Goal: Task Accomplishment & Management: Use online tool/utility

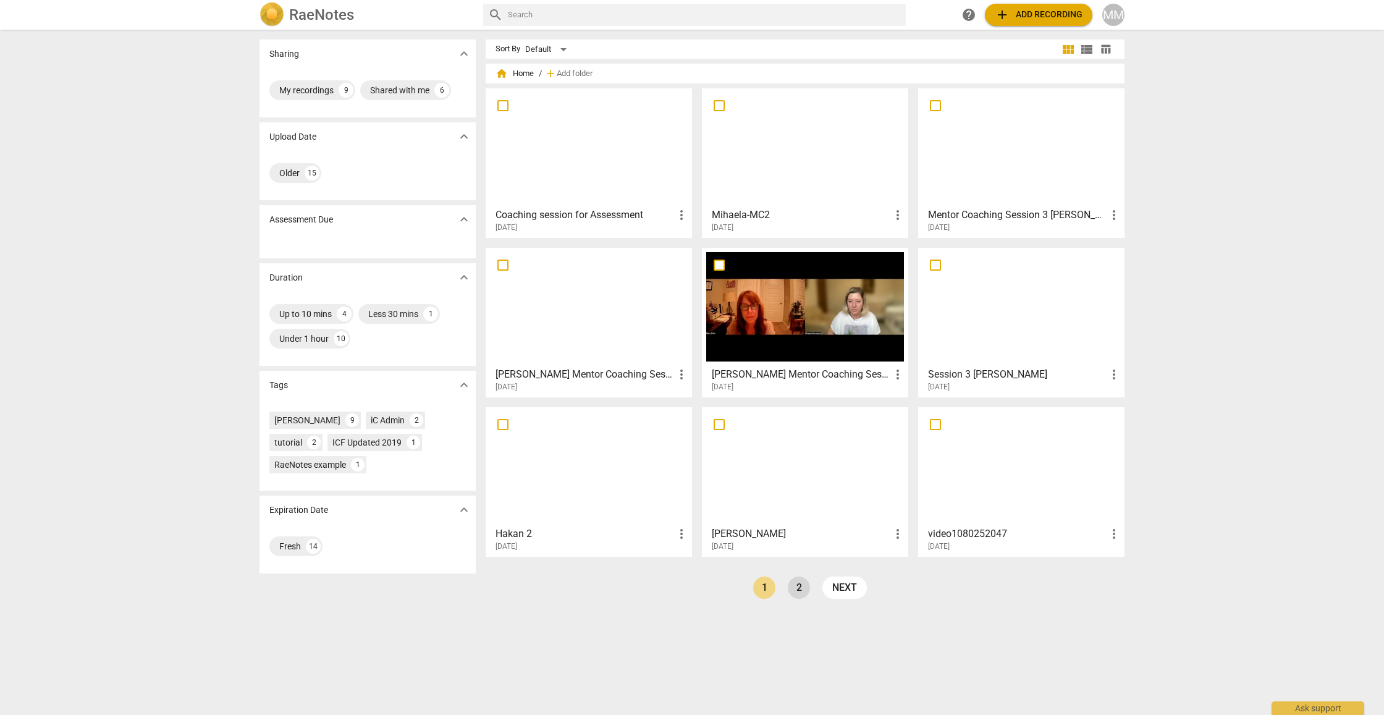
click at [669, 590] on link "2" at bounding box center [799, 588] width 22 height 22
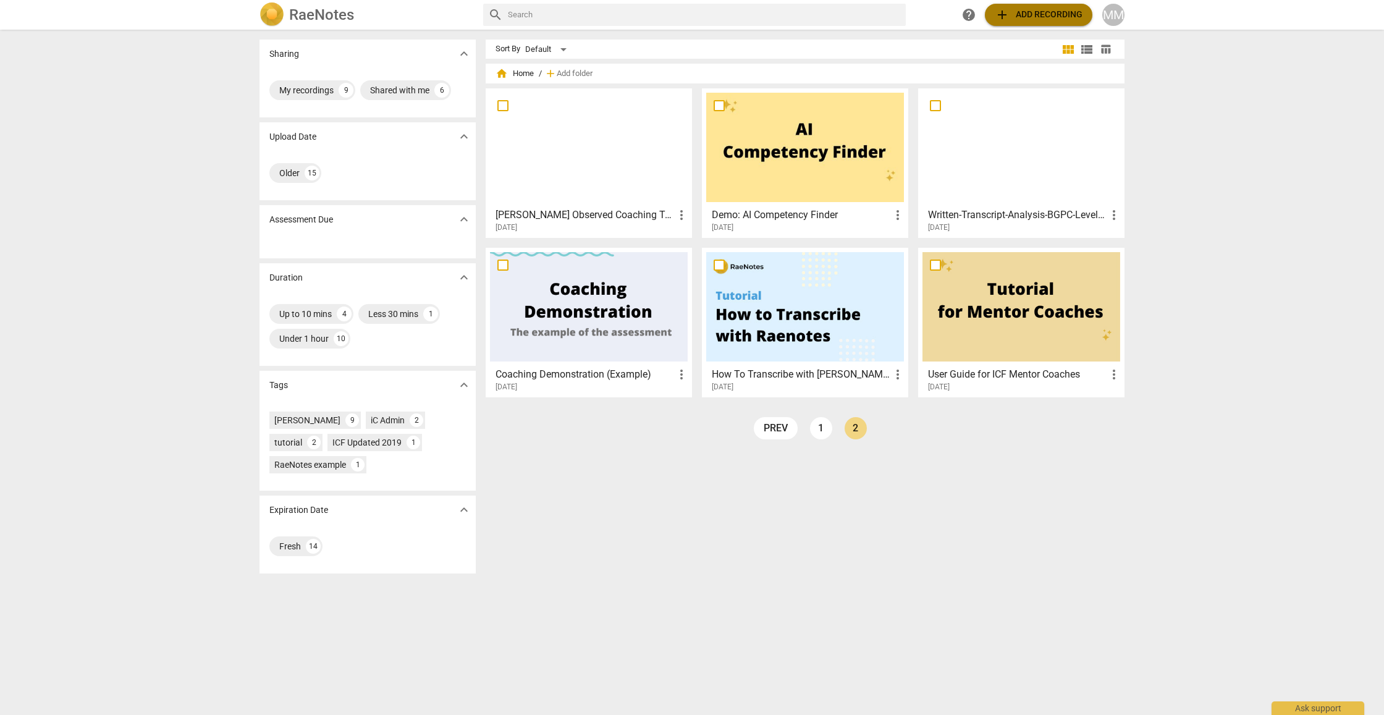
click at [669, 12] on span "add Add recording" at bounding box center [1039, 14] width 88 height 15
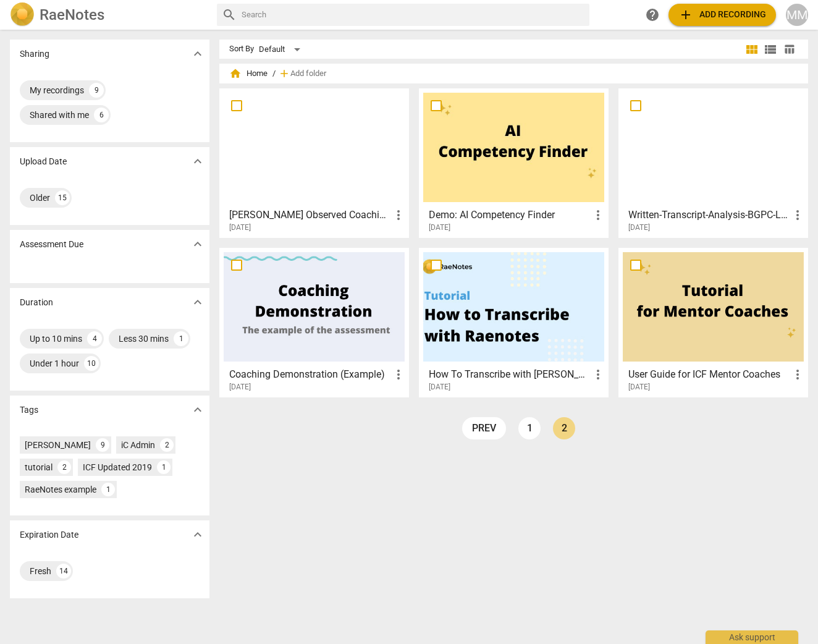
click at [669, 11] on span "add Add recording" at bounding box center [722, 14] width 88 height 15
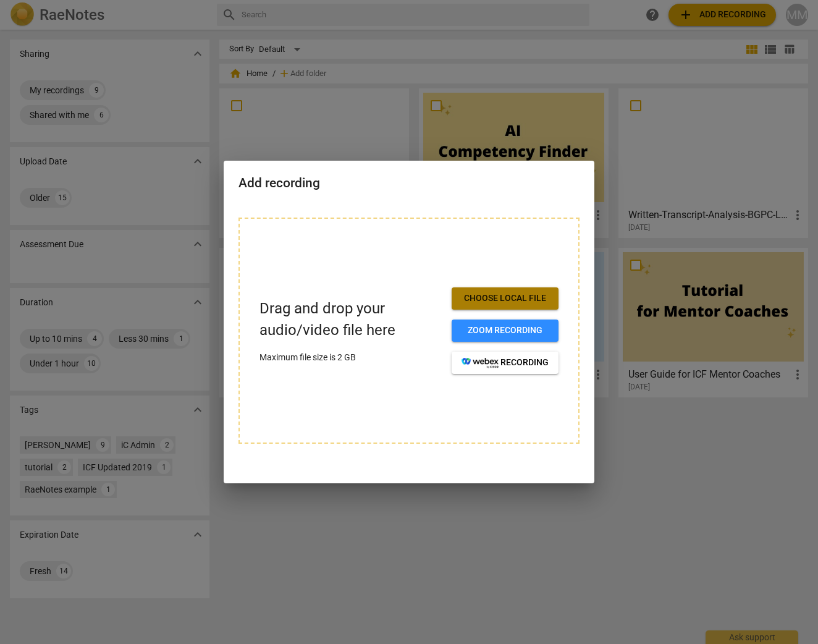
click at [505, 304] on span "Choose local file" at bounding box center [505, 298] width 87 height 12
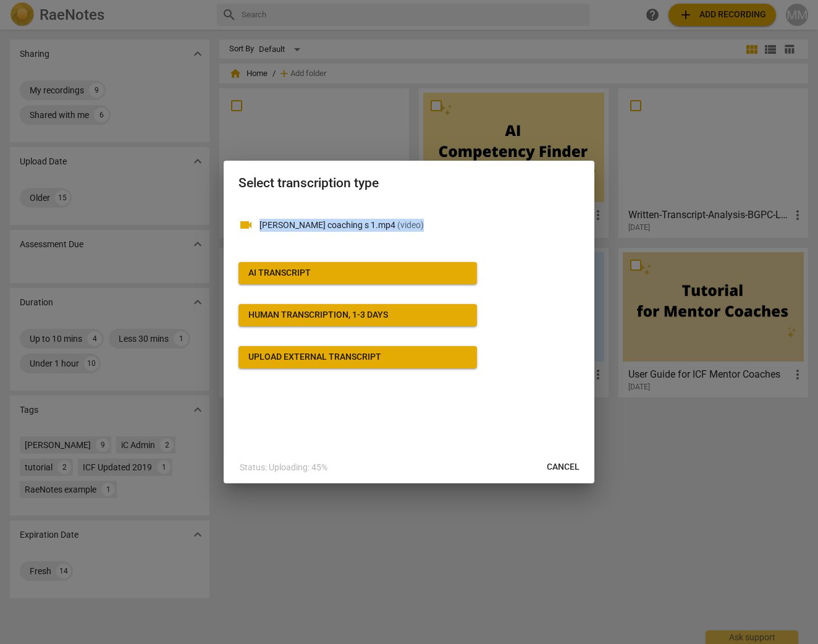
drag, startPoint x: 458, startPoint y: 221, endPoint x: 463, endPoint y: 199, distance: 22.1
click at [463, 199] on div "Select transcription type videocam Volora MIhaela coaching s 1.mp4 ( video ) AI…" at bounding box center [409, 322] width 371 height 323
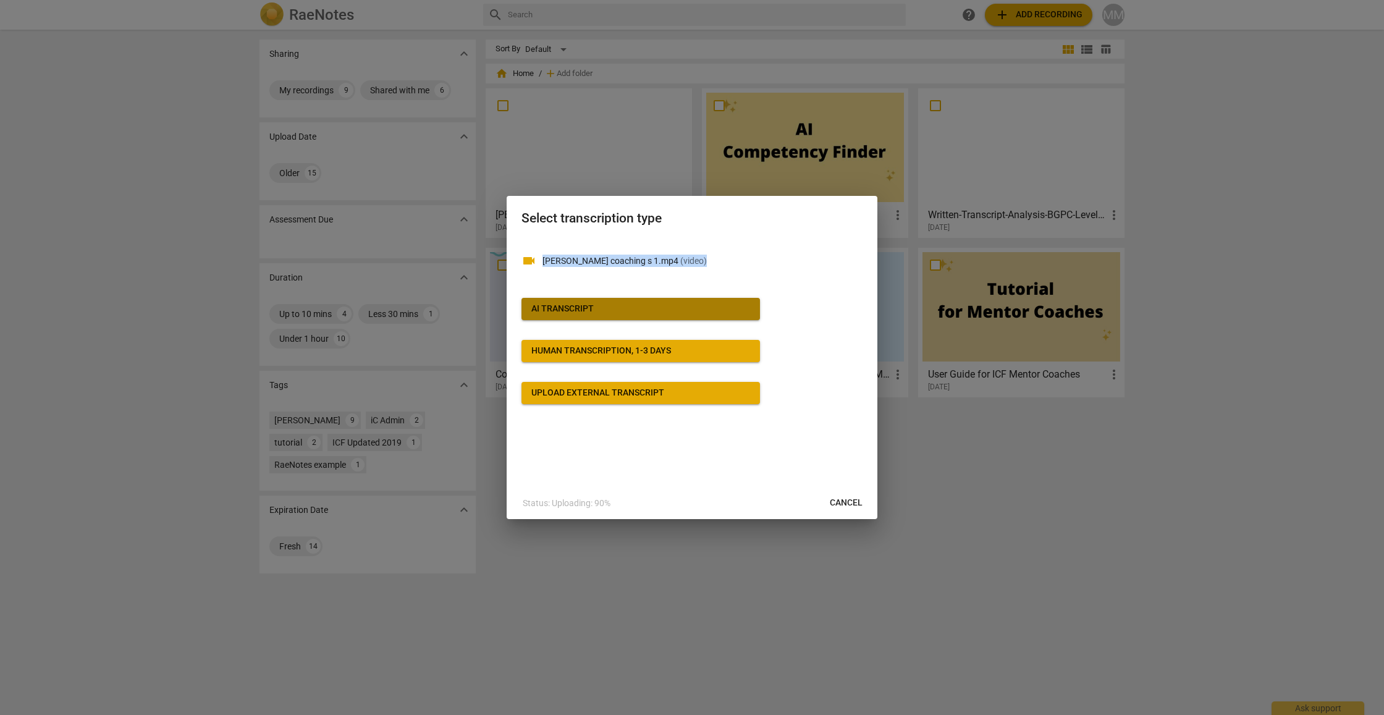
click at [636, 308] on span "AI Transcript" at bounding box center [640, 309] width 219 height 12
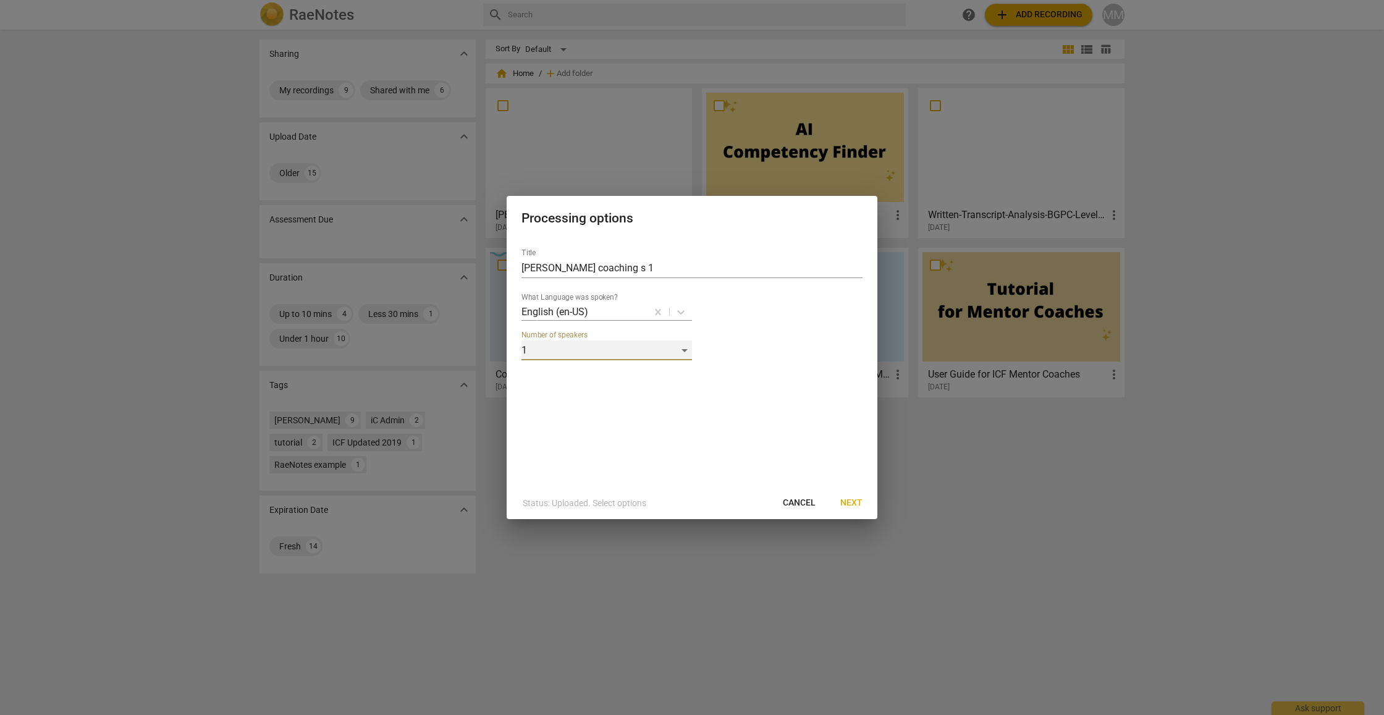
click at [669, 351] on div "1" at bounding box center [607, 350] width 171 height 20
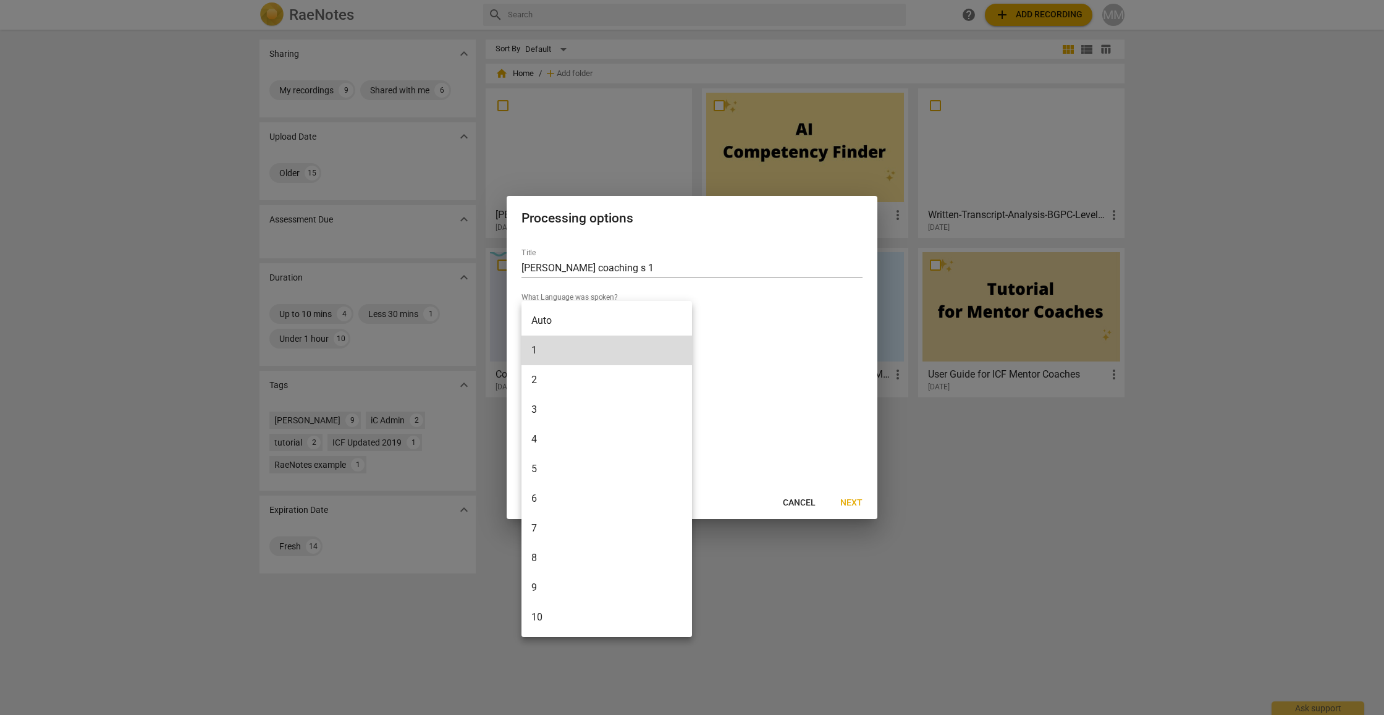
click at [577, 375] on li "2" at bounding box center [607, 380] width 171 height 30
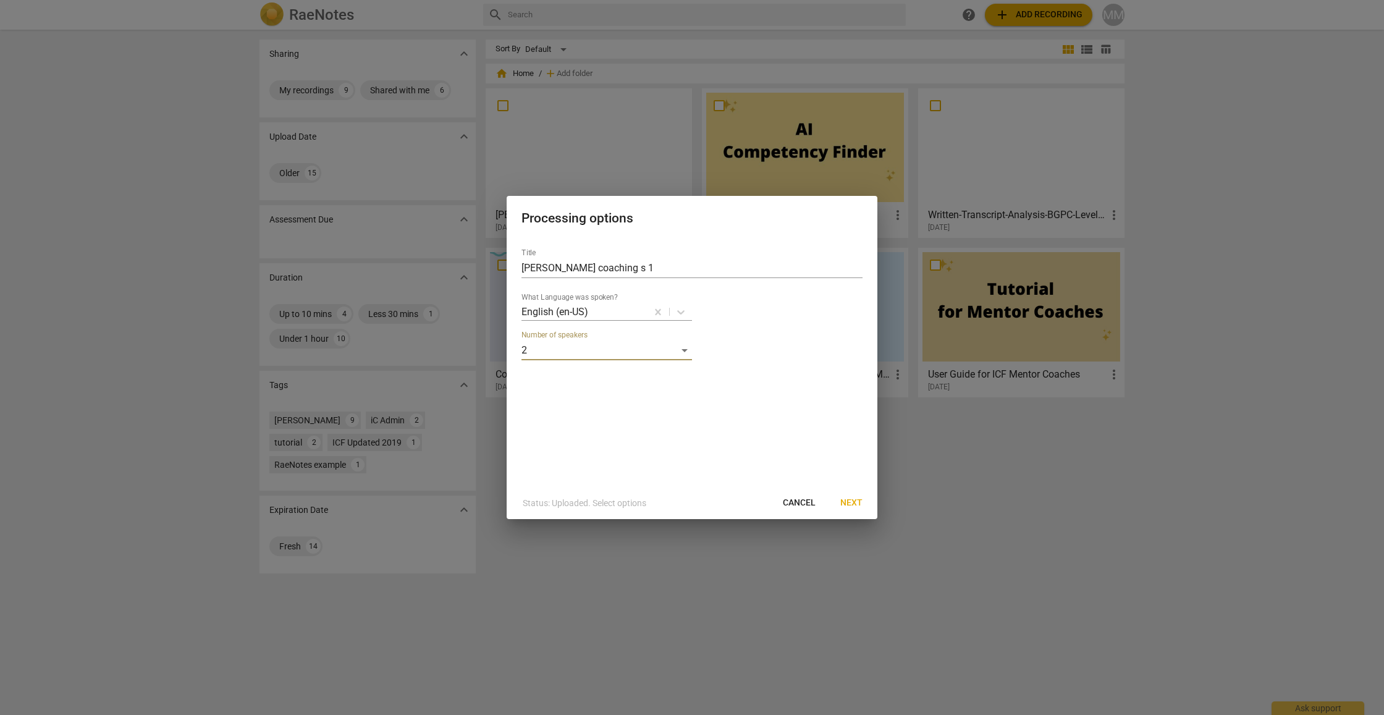
click at [669, 504] on button "Next" at bounding box center [851, 503] width 42 height 22
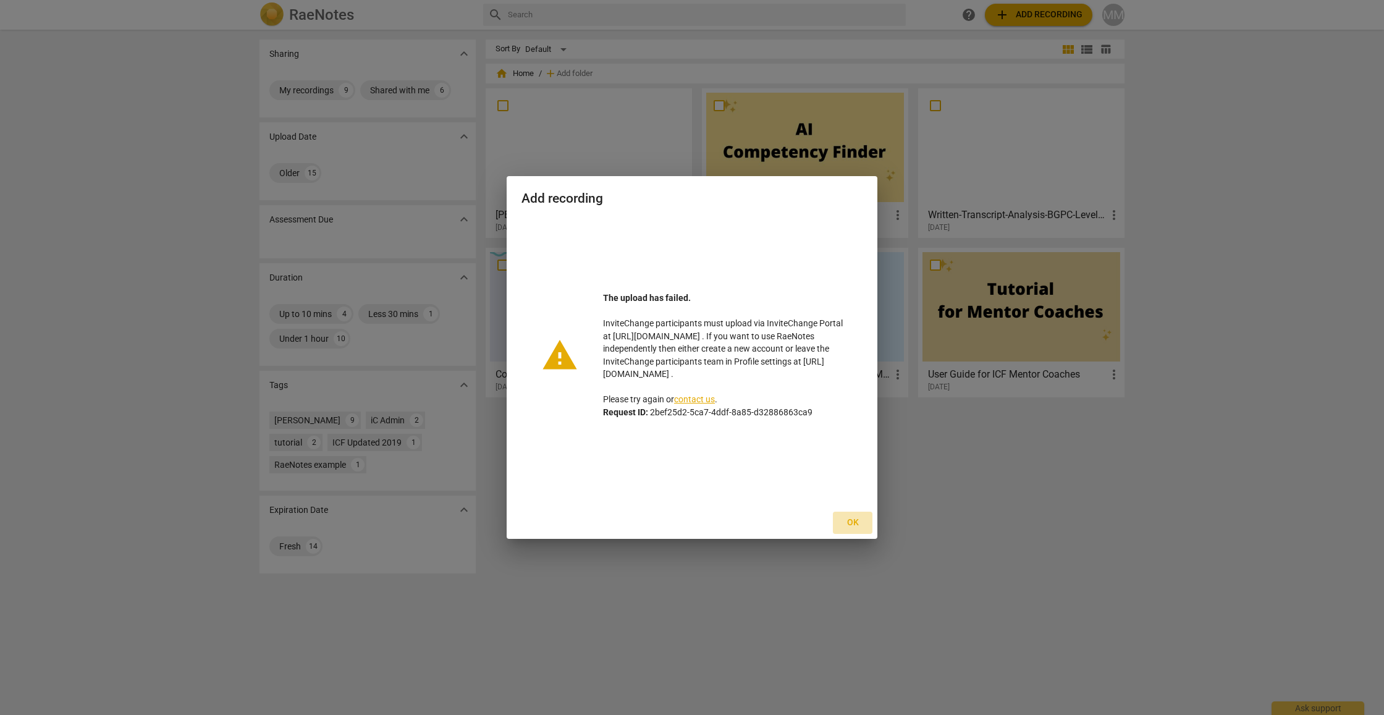
click at [669, 522] on span "Ok" at bounding box center [853, 523] width 20 height 12
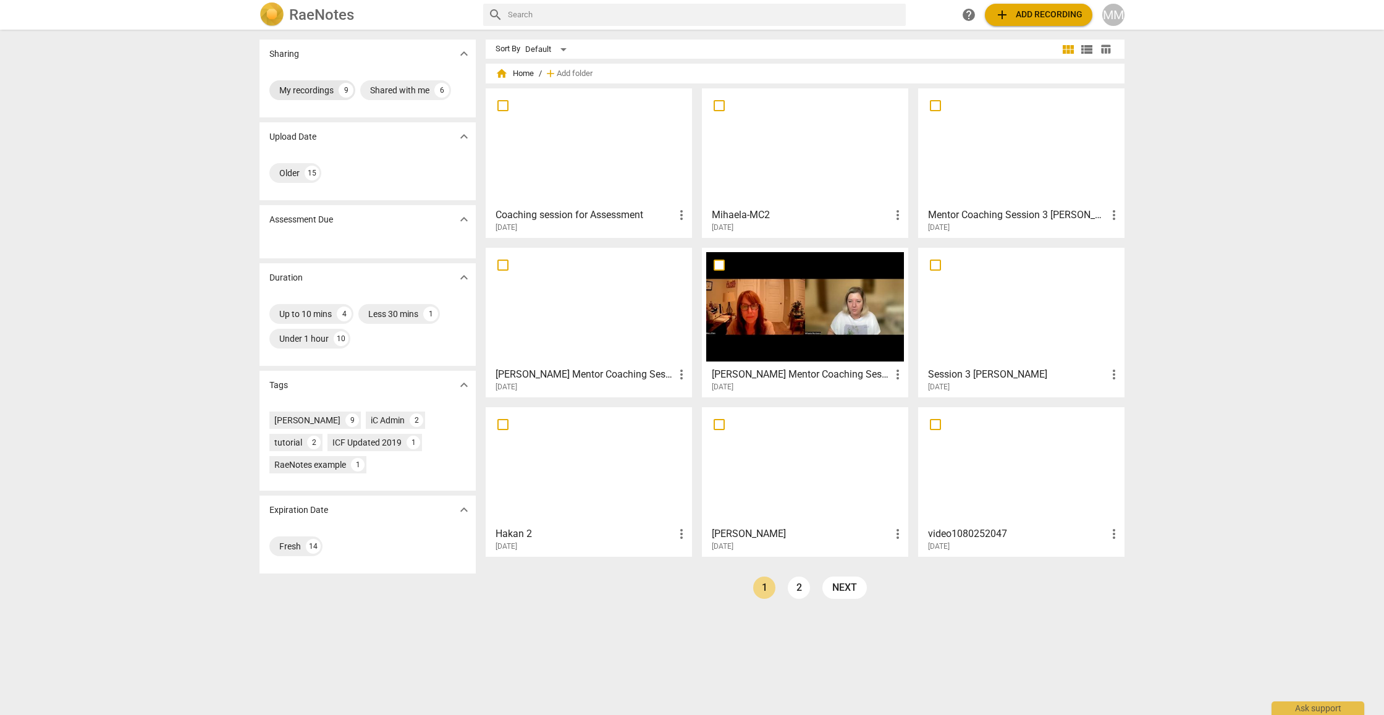
click at [311, 92] on div "My recordings" at bounding box center [306, 90] width 54 height 12
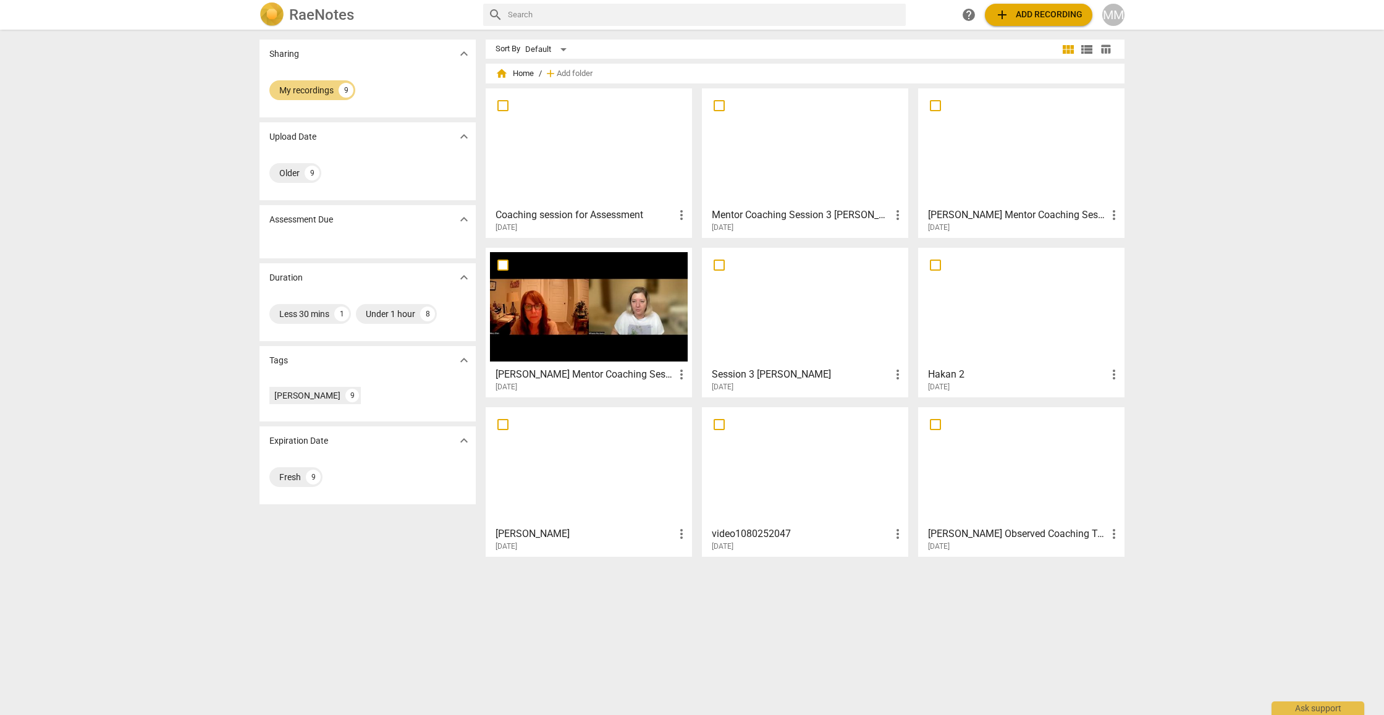
click at [669, 19] on span "add Add recording" at bounding box center [1039, 14] width 88 height 15
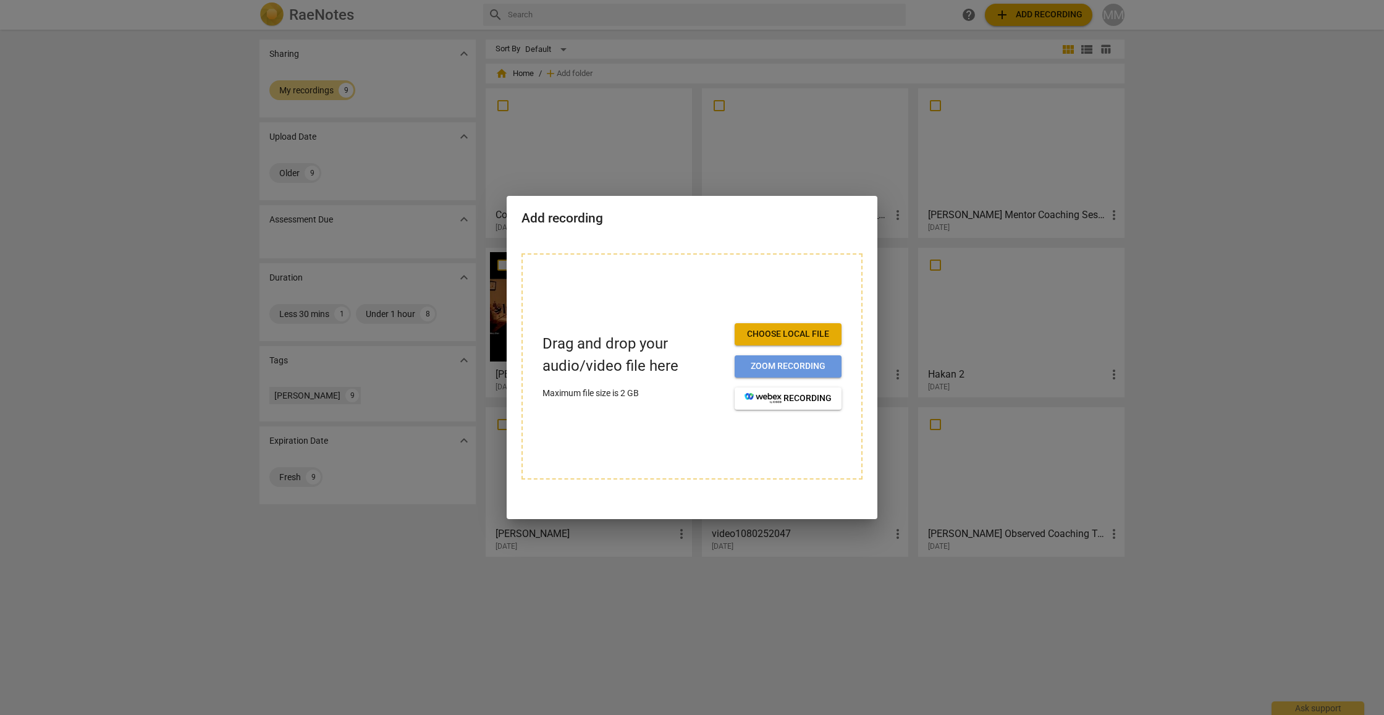
click at [669, 372] on button "Zoom recording" at bounding box center [788, 366] width 107 height 22
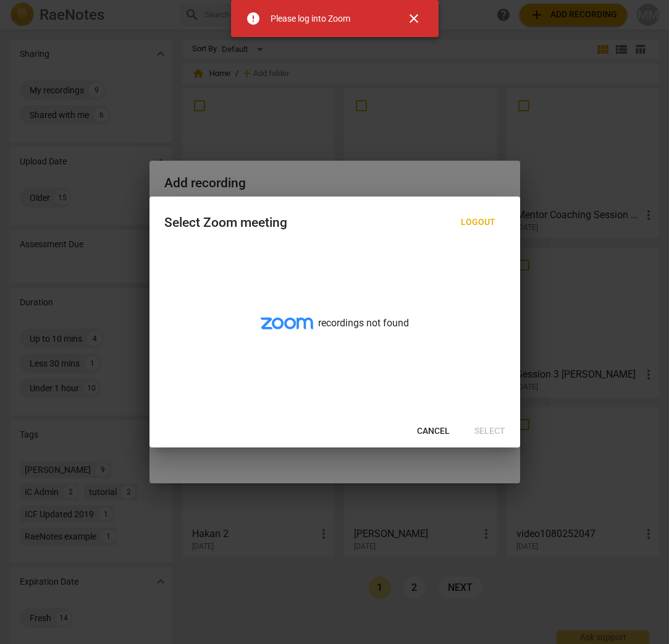
click at [429, 431] on span "Cancel" at bounding box center [433, 431] width 33 height 12
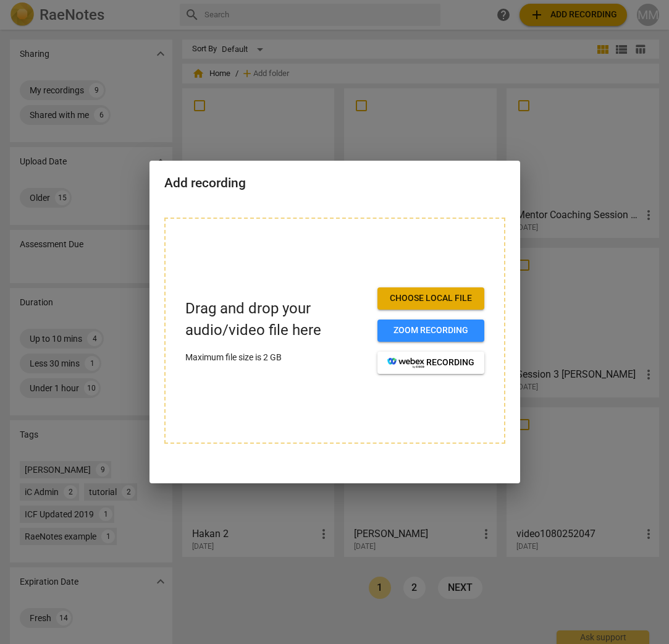
click at [264, 317] on p "Drag and drop your audio/video file here" at bounding box center [276, 319] width 182 height 43
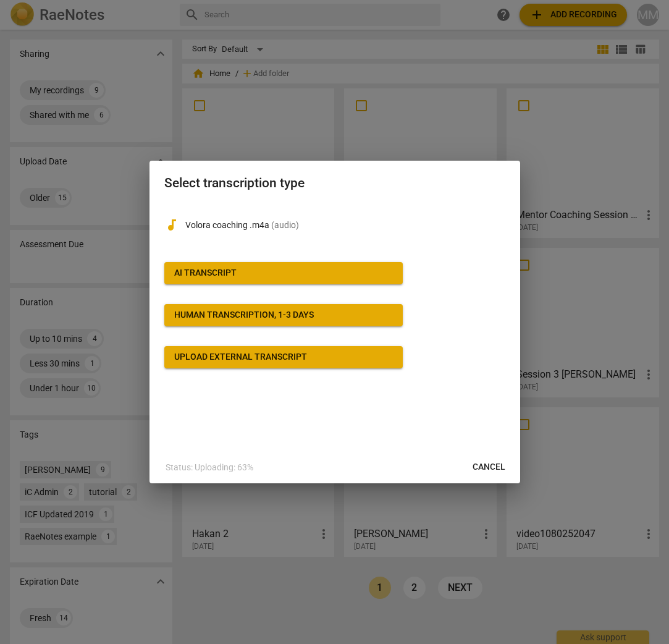
click at [240, 272] on span "AI Transcript" at bounding box center [283, 273] width 219 height 12
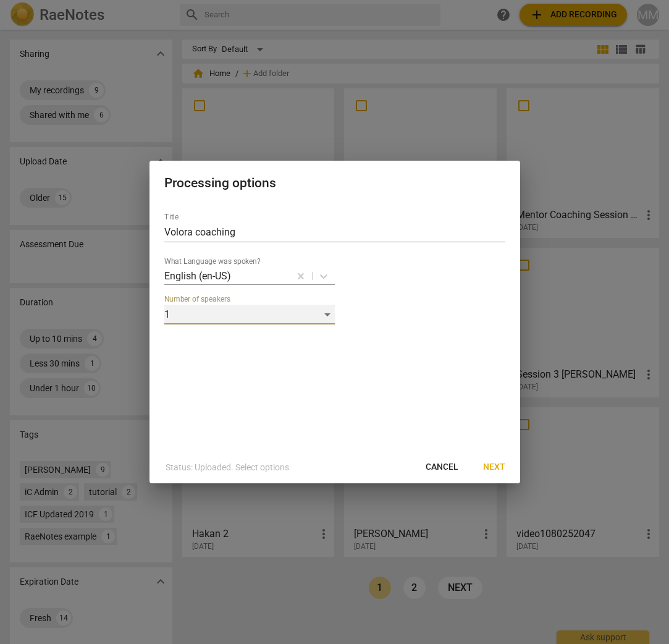
click at [268, 313] on div "1" at bounding box center [249, 315] width 171 height 20
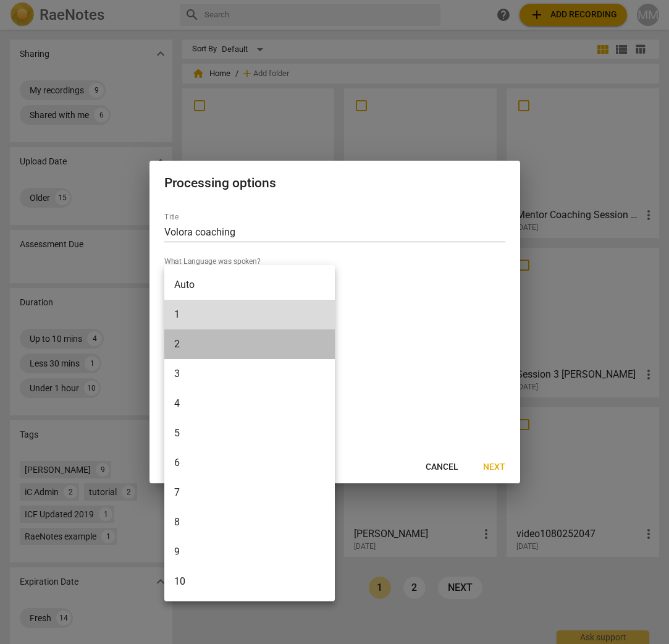
drag, startPoint x: 214, startPoint y: 343, endPoint x: 243, endPoint y: 356, distance: 31.2
click at [215, 343] on li "2" at bounding box center [249, 344] width 171 height 30
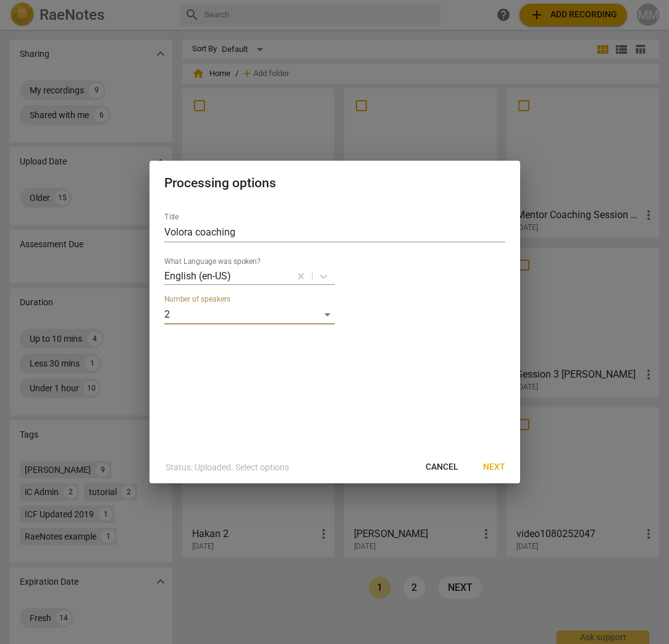
click at [494, 468] on span "Next" at bounding box center [494, 467] width 22 height 12
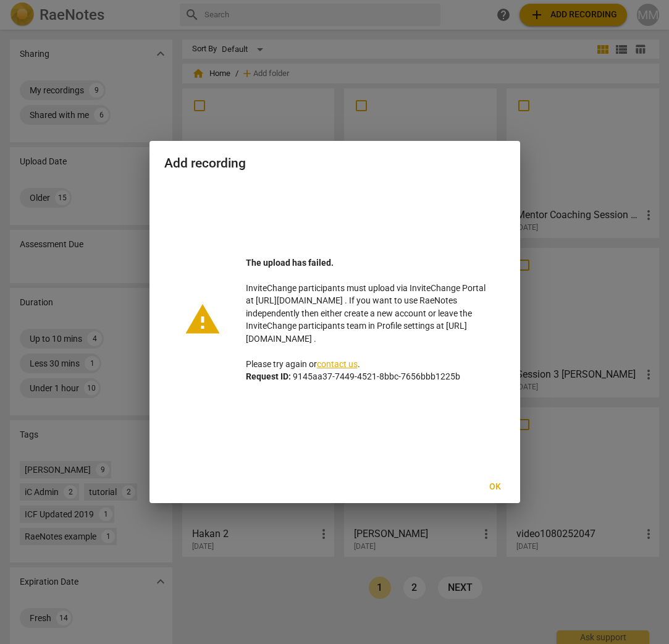
click at [391, 348] on p "The upload has failed. InviteChange participants must upload via InviteChange P…" at bounding box center [366, 319] width 240 height 127
click at [80, 46] on div at bounding box center [334, 322] width 669 height 644
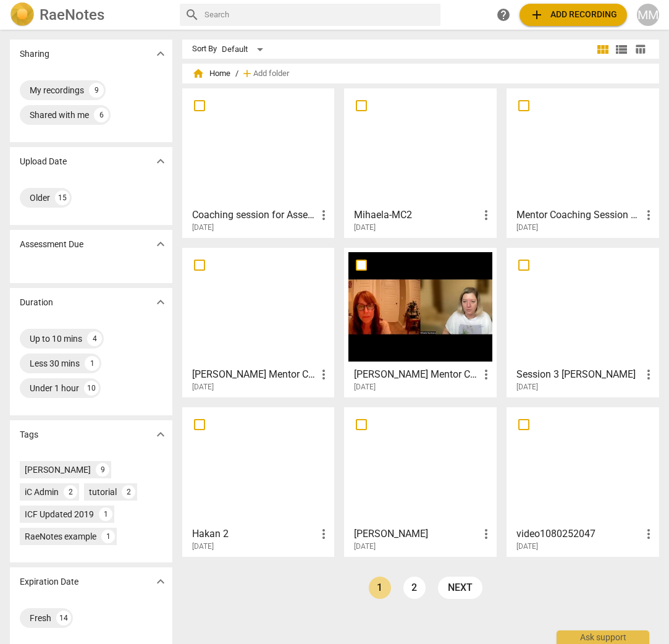
click at [654, 14] on div "MM" at bounding box center [648, 15] width 22 height 22
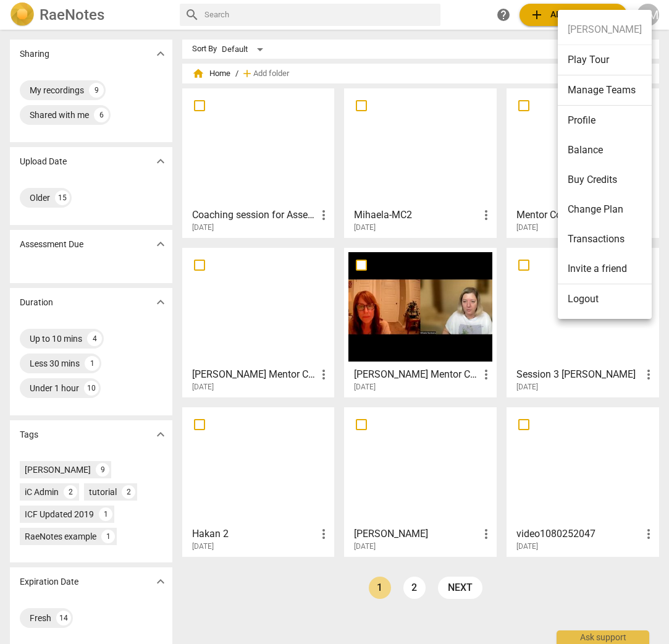
click at [64, 20] on div at bounding box center [334, 322] width 669 height 644
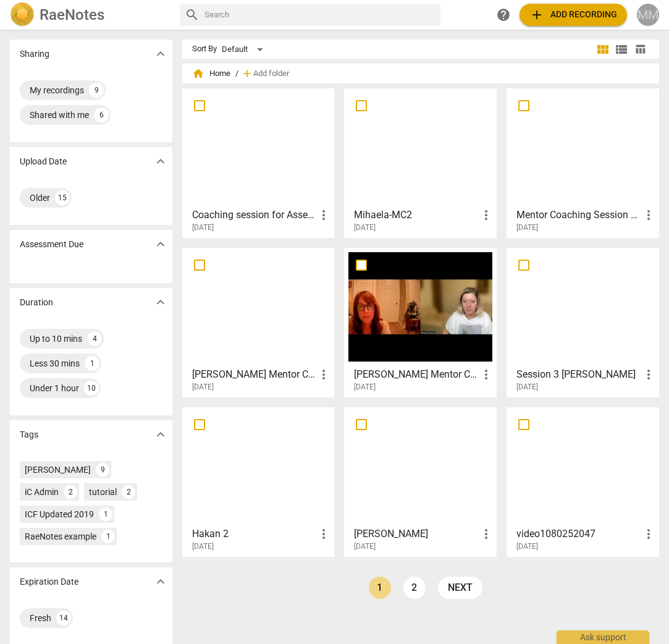
click at [647, 19] on div "MM" at bounding box center [648, 15] width 22 height 22
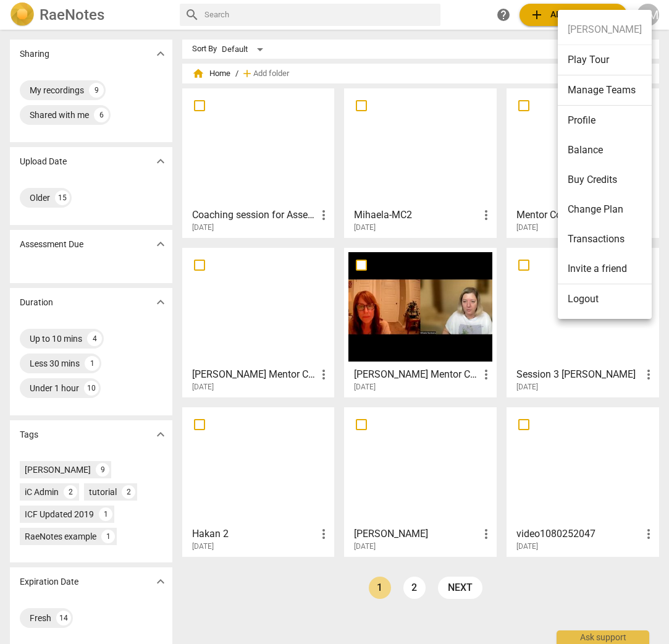
click at [588, 298] on li "Logout" at bounding box center [605, 299] width 94 height 30
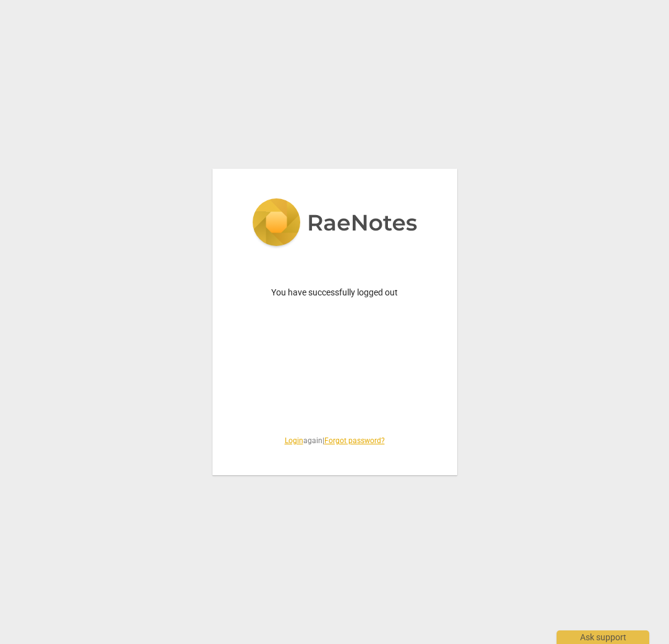
click at [285, 441] on link "Login" at bounding box center [294, 440] width 19 height 9
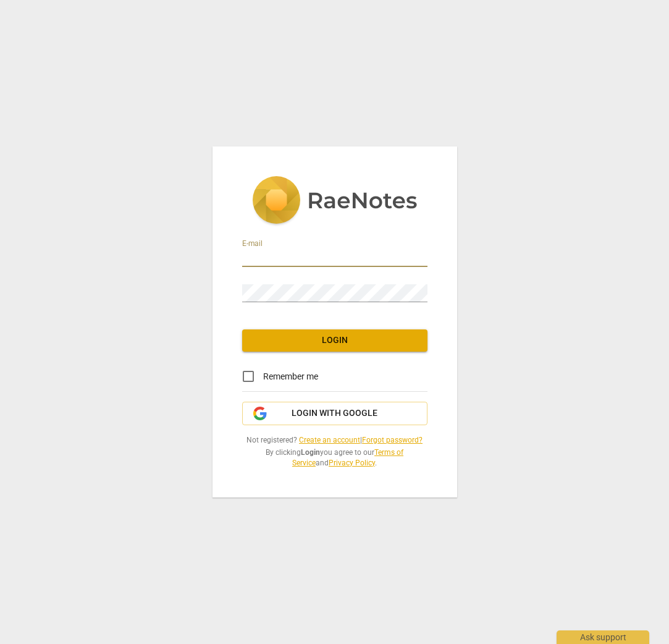
type input "[EMAIL_ADDRESS][DOMAIN_NAME]"
click at [319, 344] on span "Login" at bounding box center [335, 340] width 166 height 12
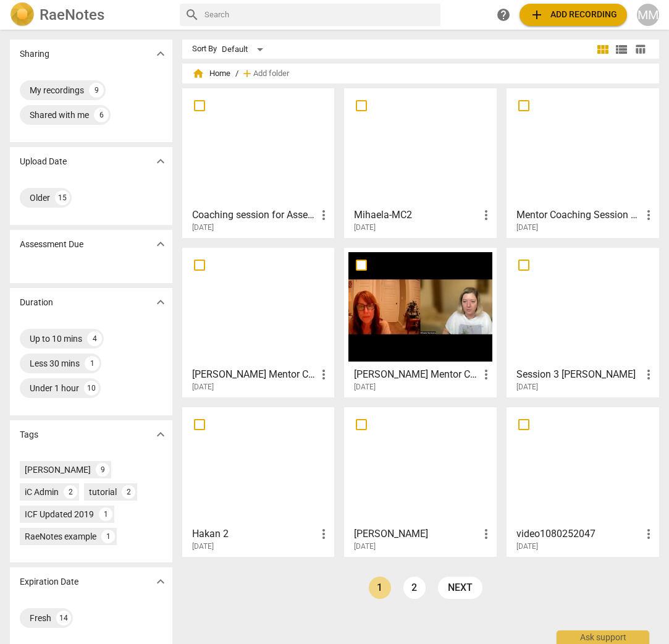
click at [581, 11] on span "add Add recording" at bounding box center [574, 14] width 88 height 15
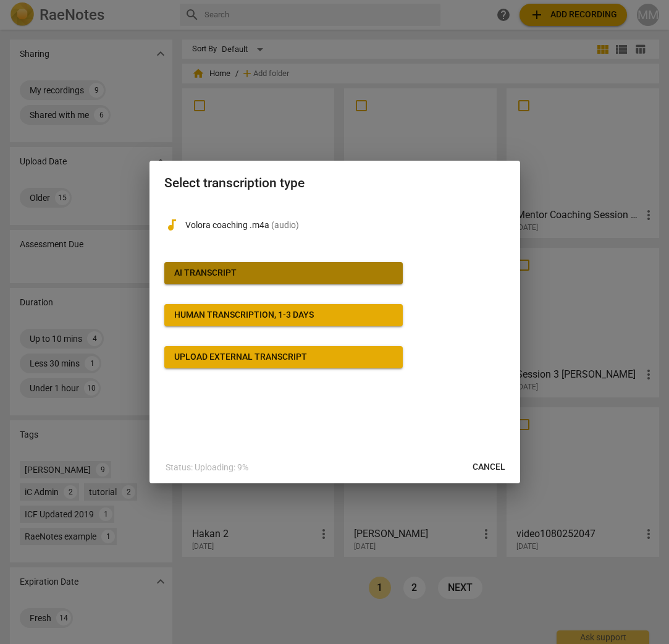
click at [248, 279] on button "AI Transcript" at bounding box center [283, 273] width 239 height 22
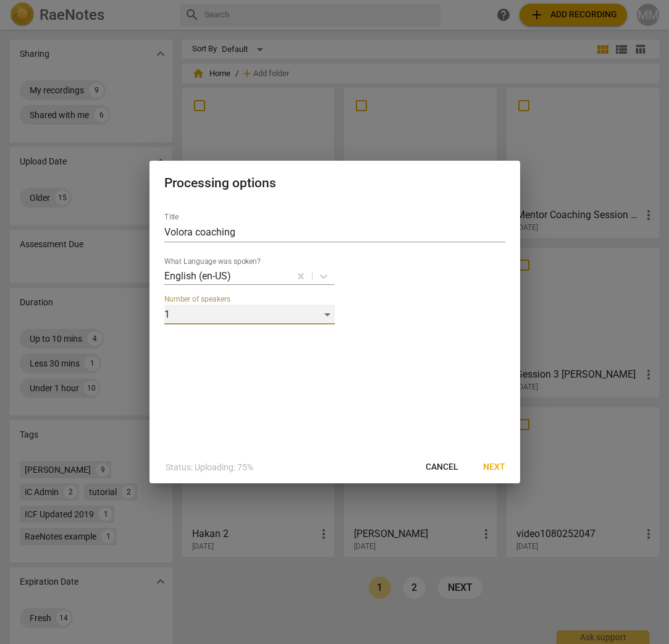
click at [327, 316] on div "1" at bounding box center [249, 315] width 171 height 20
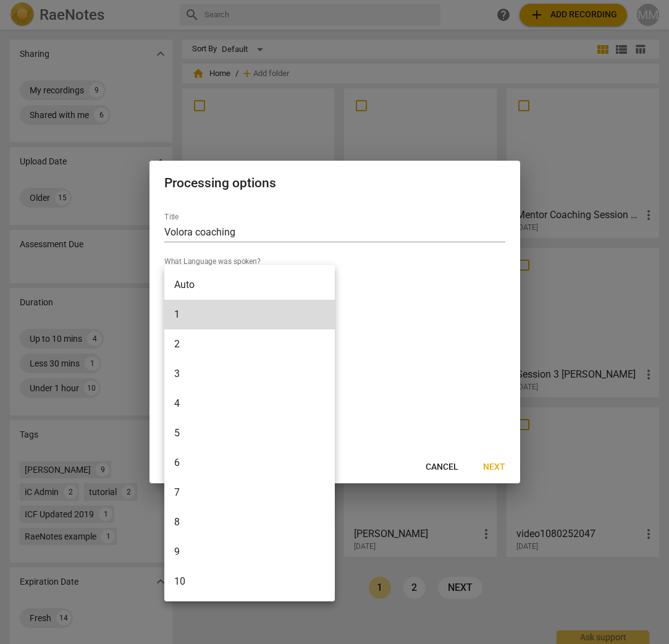
drag, startPoint x: 222, startPoint y: 345, endPoint x: 246, endPoint y: 356, distance: 26.5
click at [222, 345] on li "2" at bounding box center [249, 344] width 171 height 30
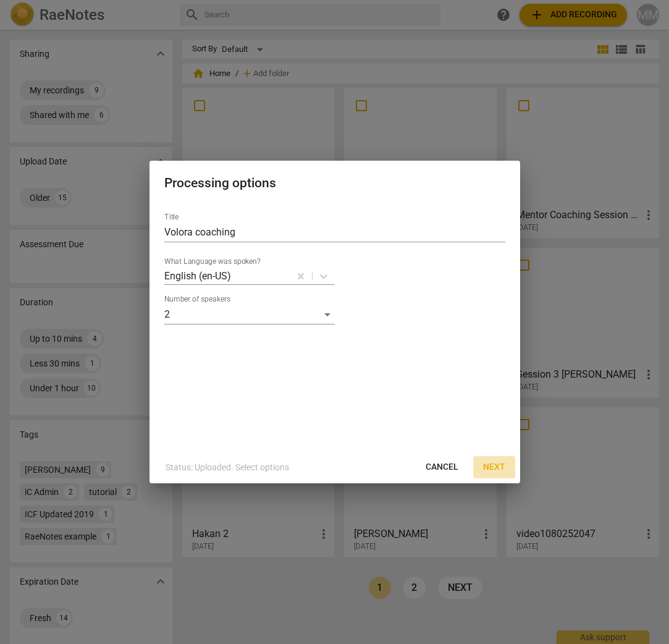
click at [488, 469] on span "Next" at bounding box center [494, 467] width 22 height 12
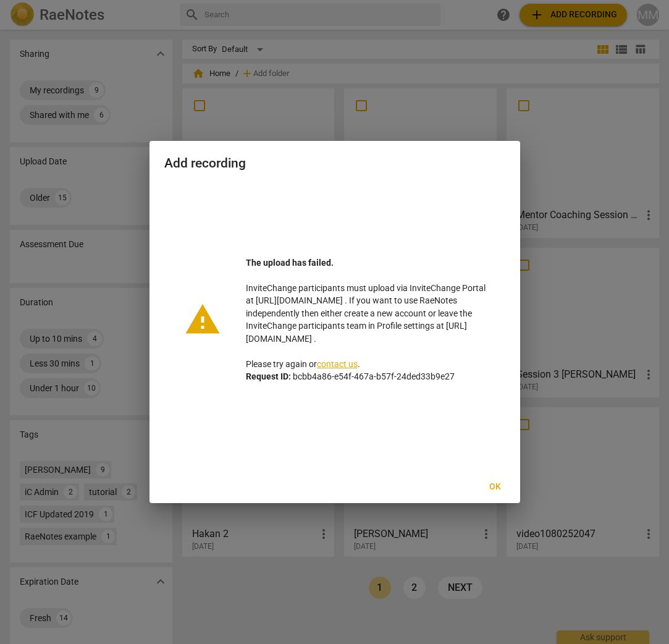
click at [422, 175] on div "Add recording" at bounding box center [335, 162] width 371 height 43
click at [483, 186] on div "warning The upload has failed. InviteChange participants must upload via Invite…" at bounding box center [334, 319] width 341 height 273
click at [377, 337] on p "The upload has failed. InviteChange participants must upload via InviteChange P…" at bounding box center [366, 319] width 240 height 127
click at [320, 339] on p "The upload has failed. InviteChange participants must upload via InviteChange P…" at bounding box center [366, 319] width 240 height 127
drag, startPoint x: 369, startPoint y: 340, endPoint x: 239, endPoint y: 336, distance: 130.4
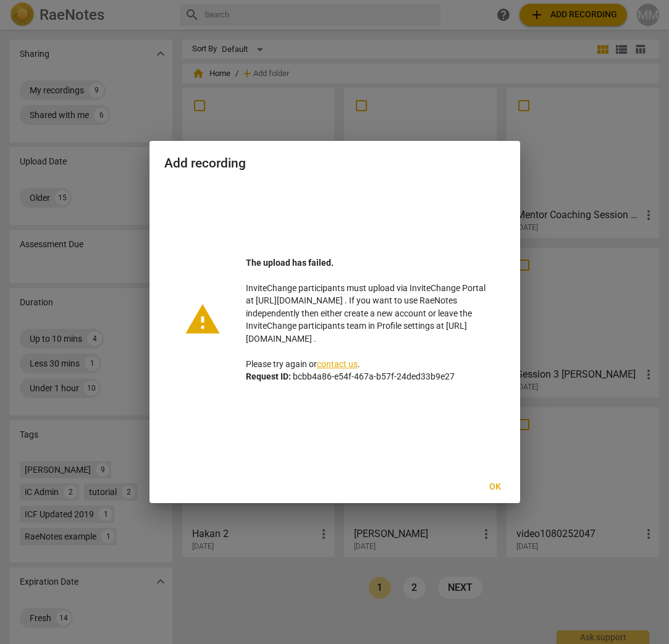
click at [239, 336] on div "The upload has failed. InviteChange participants must upload via InviteChange P…" at bounding box center [353, 319] width 264 height 127
copy p "https://app.raenotes.com/profile"
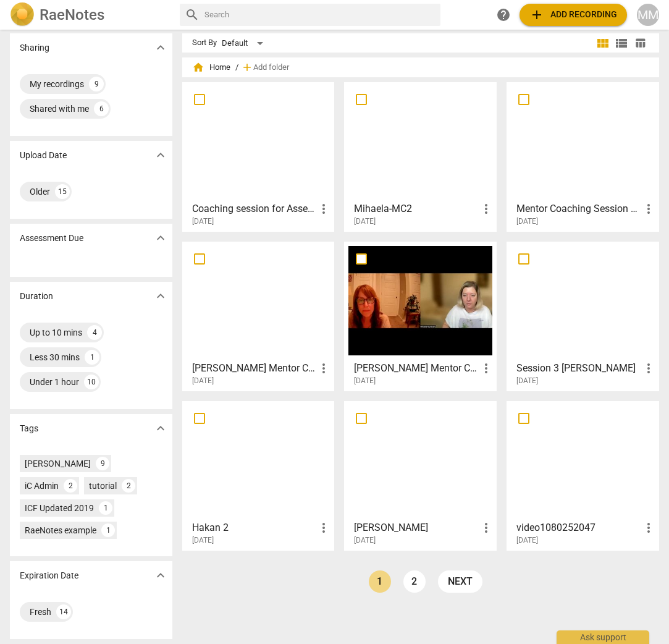
scroll to position [6, 0]
click at [592, 15] on span "add Add recording" at bounding box center [574, 14] width 88 height 15
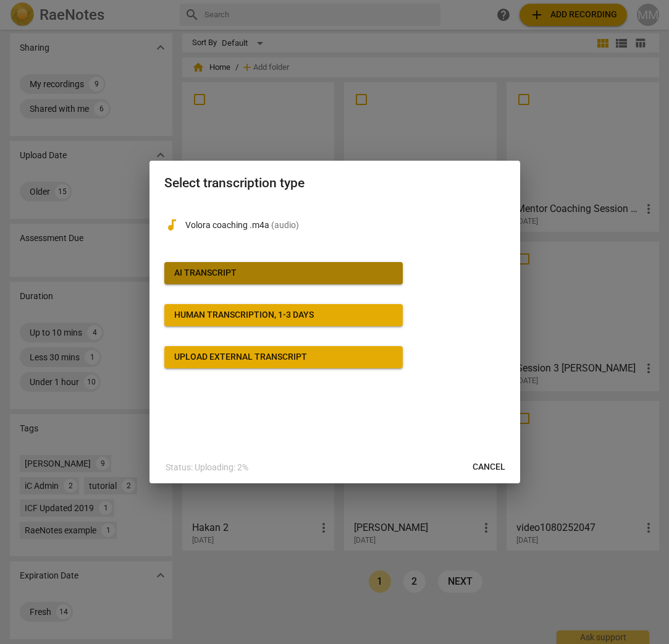
click at [288, 267] on span "AI Transcript" at bounding box center [283, 273] width 219 height 12
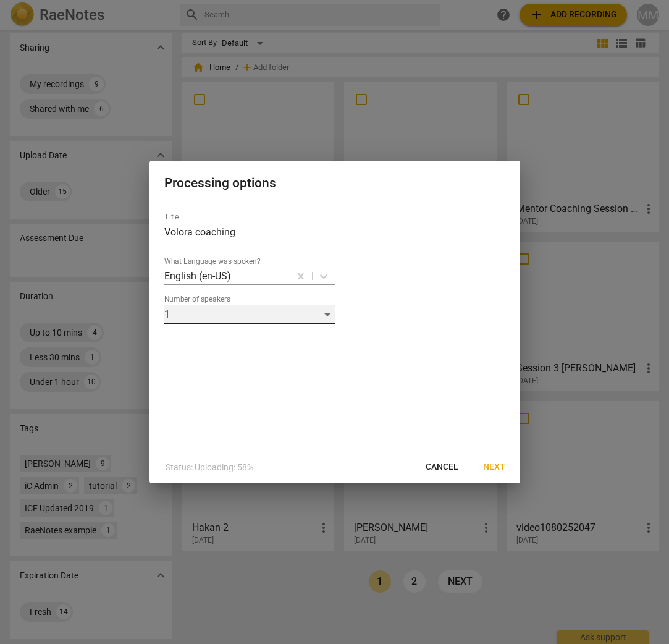
click at [327, 318] on div "1" at bounding box center [249, 315] width 171 height 20
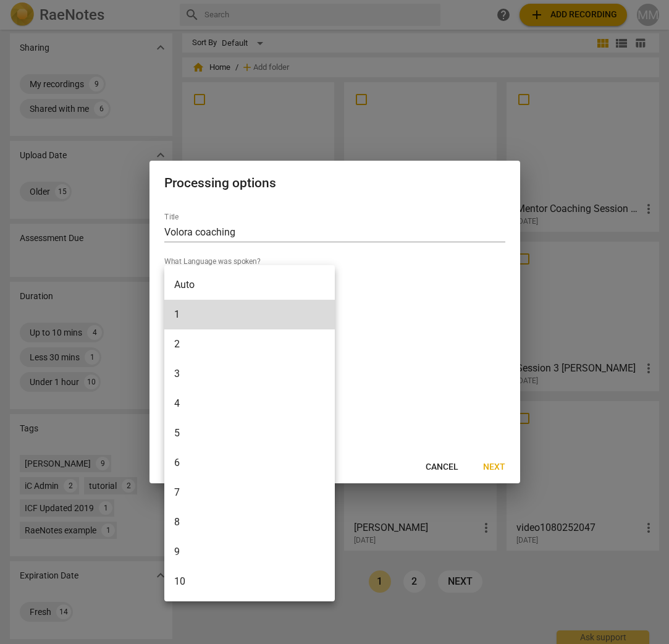
click at [218, 344] on li "2" at bounding box center [249, 344] width 171 height 30
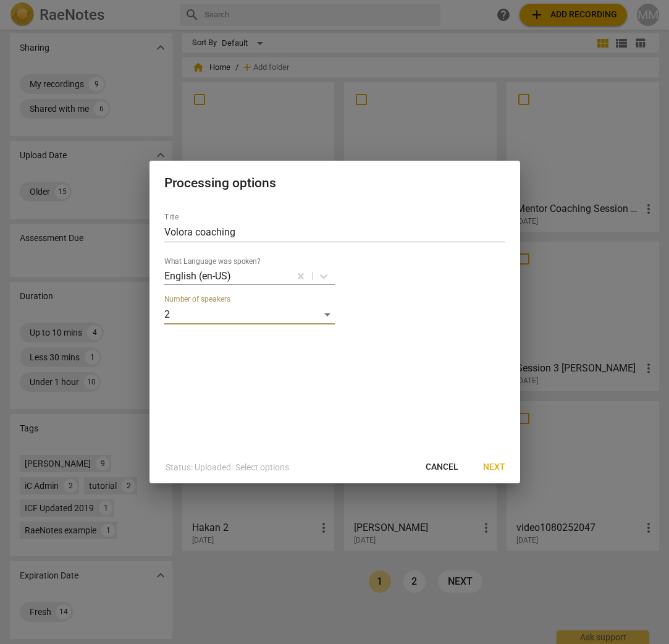
click at [499, 469] on span "Next" at bounding box center [494, 467] width 22 height 12
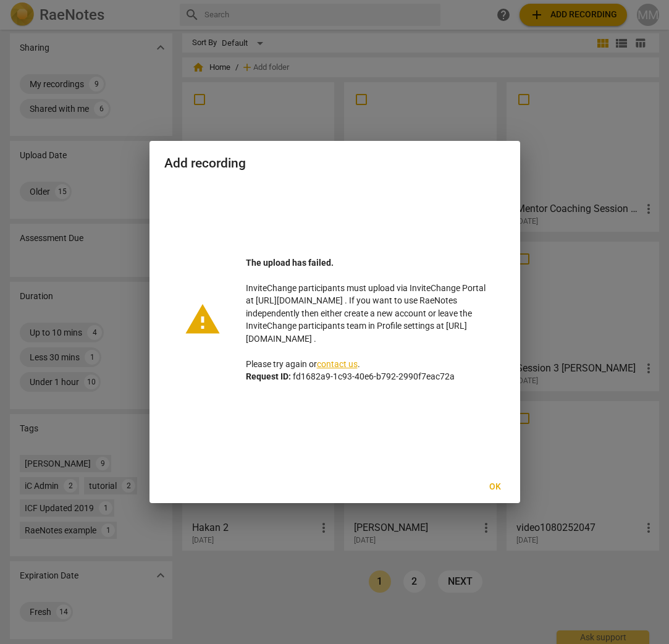
click at [408, 250] on div "warning The upload has failed. InviteChange participants must upload via Invite…" at bounding box center [334, 319] width 341 height 273
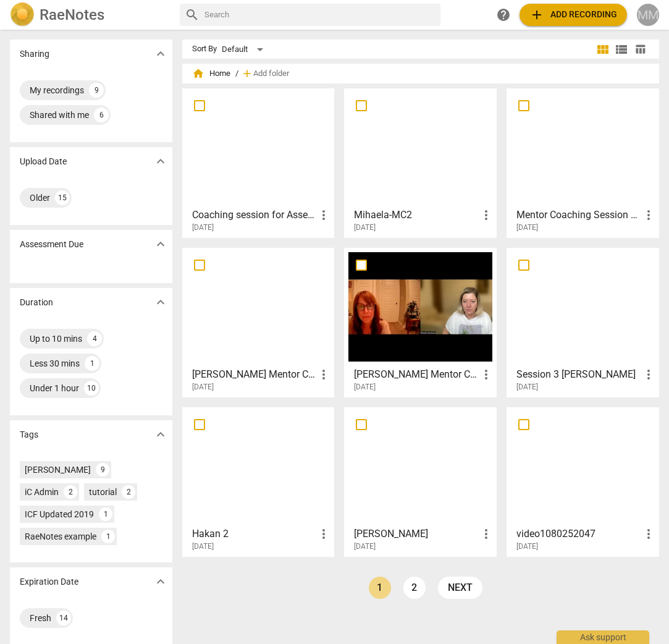
click at [644, 14] on div "MM" at bounding box center [648, 15] width 22 height 22
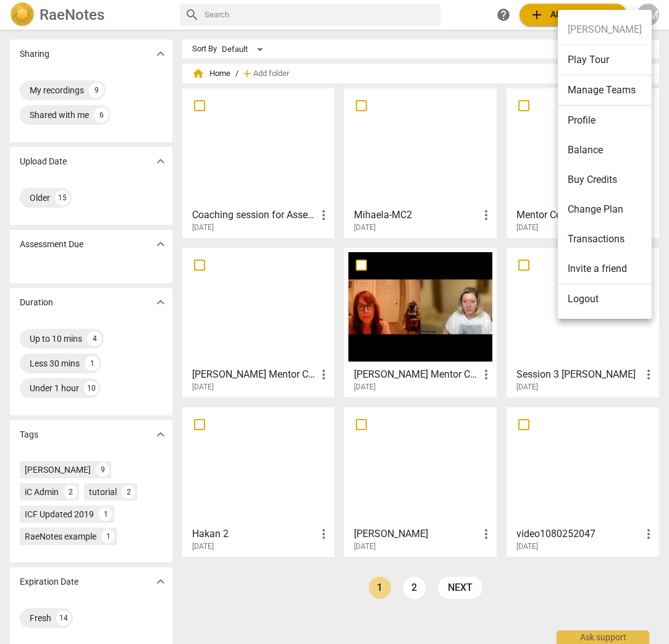
click at [601, 305] on li "Logout" at bounding box center [605, 299] width 94 height 30
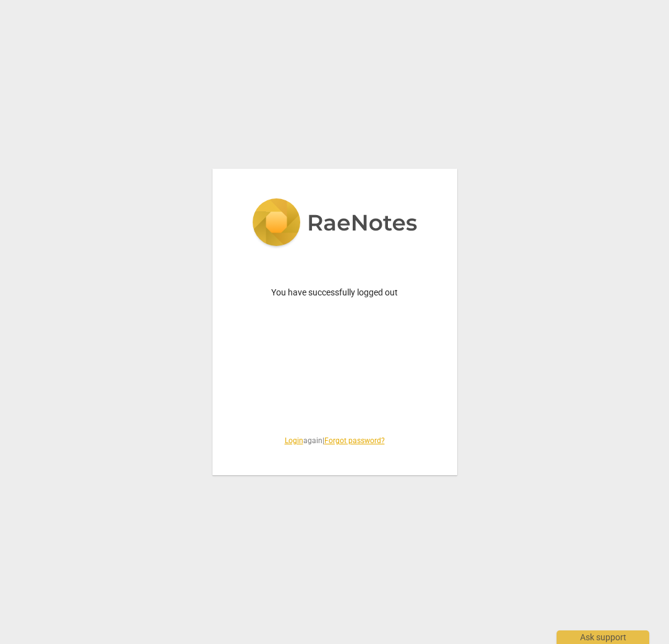
click at [290, 442] on link "Login" at bounding box center [294, 440] width 19 height 9
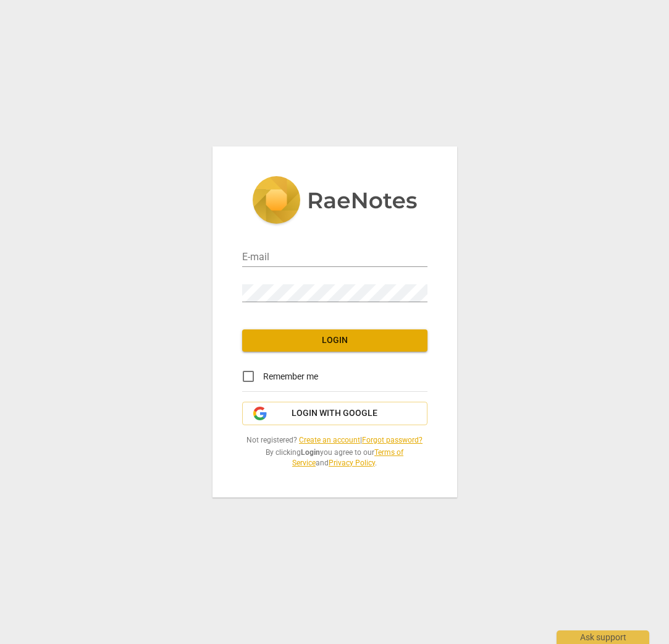
click at [283, 249] on div "E-mail" at bounding box center [334, 253] width 185 height 28
type input "mihaelamariamunteanu@gmail.com"
click at [317, 348] on button "Login" at bounding box center [334, 340] width 185 height 22
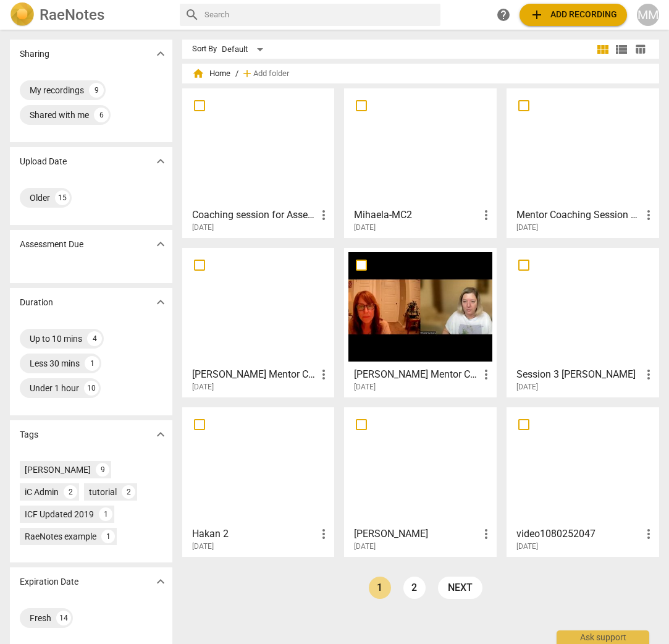
scroll to position [0, 1]
click at [258, 47] on div "Default" at bounding box center [245, 50] width 46 height 20
click at [259, 46] on li "Default" at bounding box center [250, 49] width 59 height 23
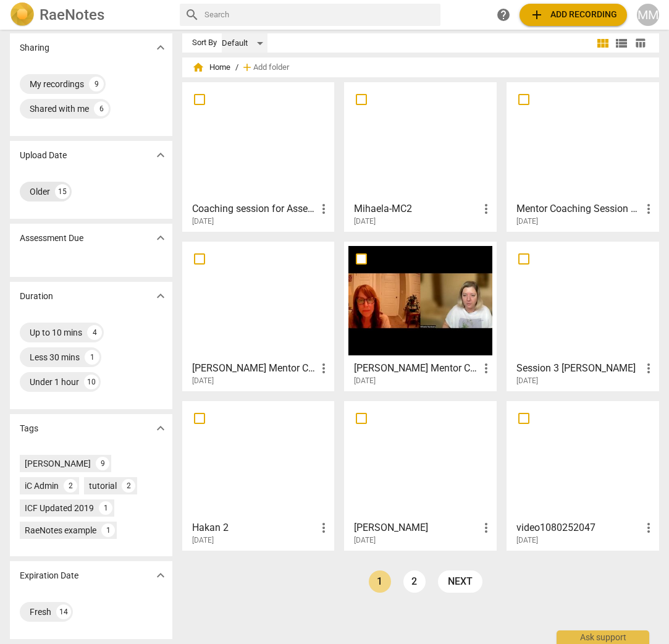
scroll to position [6, 0]
click at [49, 191] on div "Older" at bounding box center [40, 191] width 20 height 12
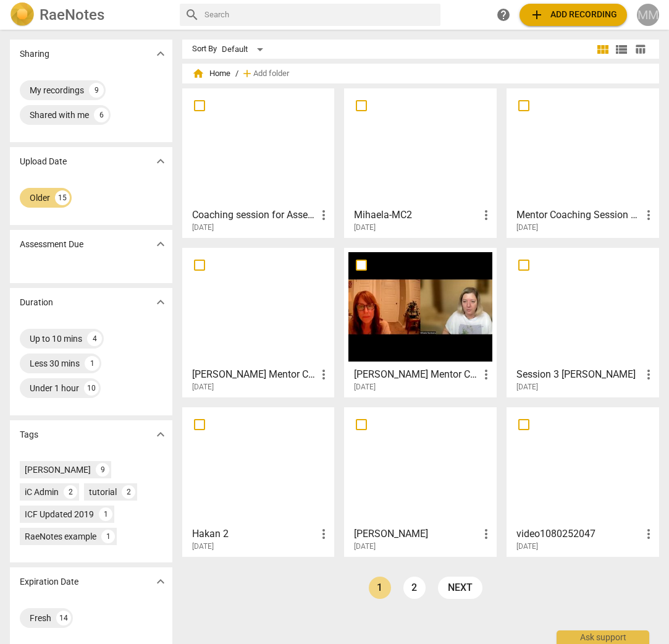
click at [642, 16] on div "MM" at bounding box center [648, 15] width 22 height 22
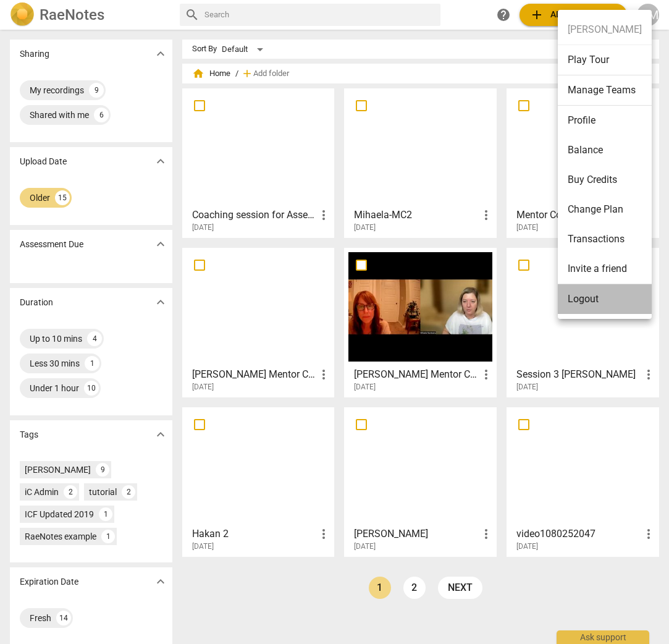
click at [581, 302] on li "Logout" at bounding box center [605, 299] width 94 height 30
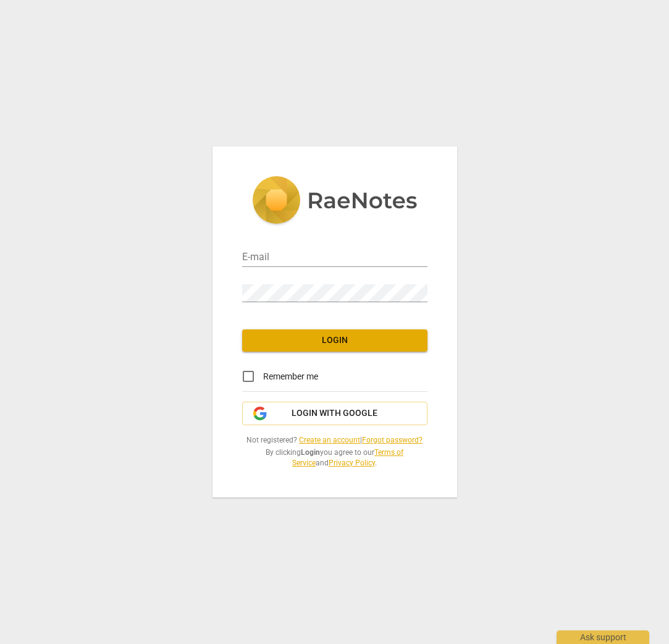
click at [315, 437] on link "Create an account" at bounding box center [329, 440] width 61 height 9
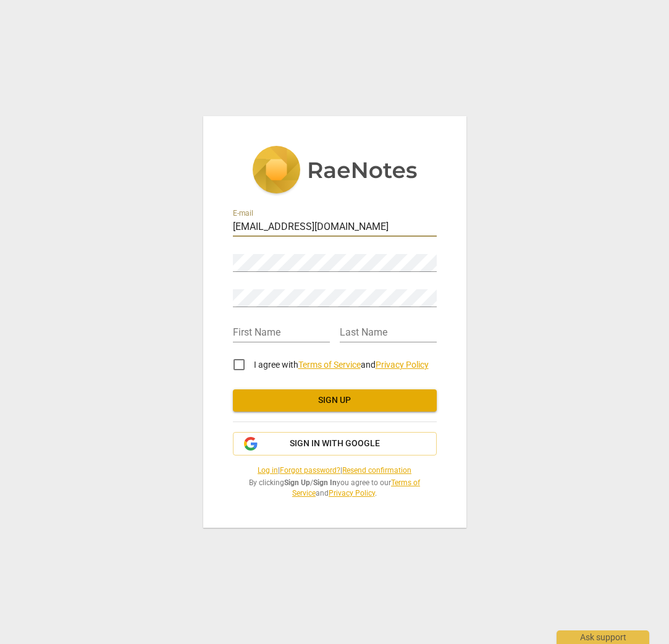
type input "[EMAIL_ADDRESS][DOMAIN_NAME]"
click at [257, 253] on div "Password" at bounding box center [335, 258] width 204 height 28
type input "Mihaela"
type input "Munteanu"
click at [243, 368] on input "I agree with Terms of Service and Privacy Policy" at bounding box center [239, 365] width 30 height 30
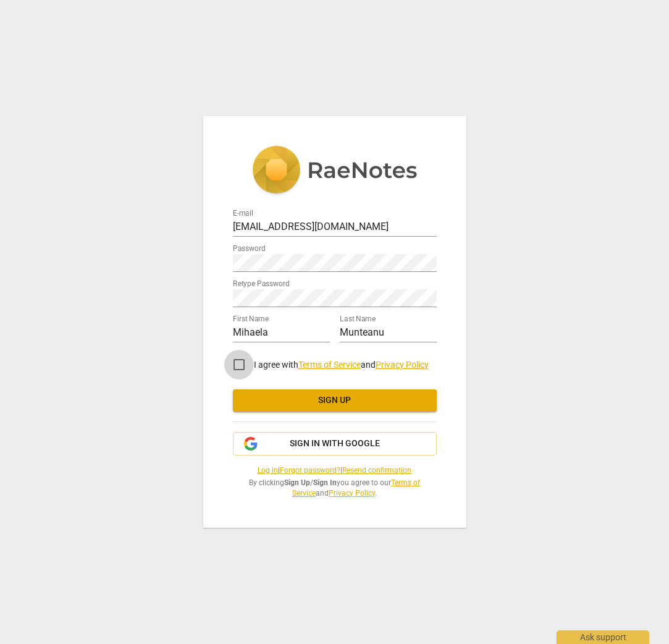
checkbox input "true"
click at [303, 402] on span "Sign up" at bounding box center [335, 400] width 184 height 12
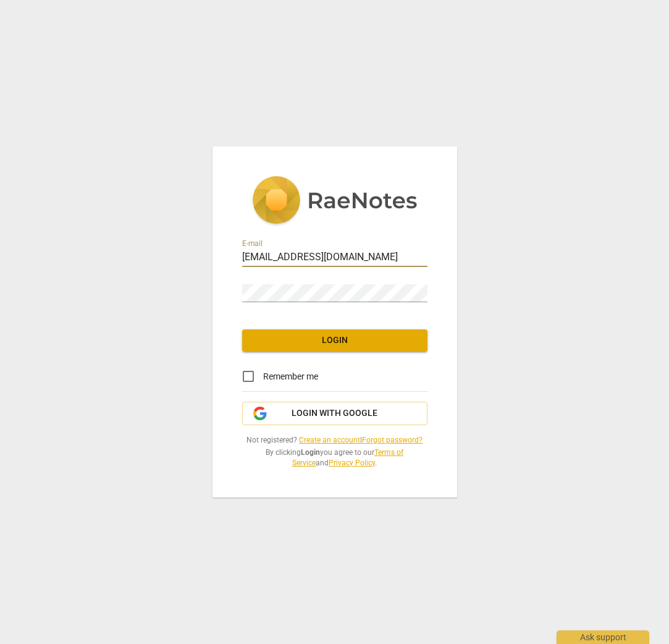
type input "mihaela_isp@yahoo.com"
click at [271, 332] on button "Login" at bounding box center [334, 340] width 185 height 22
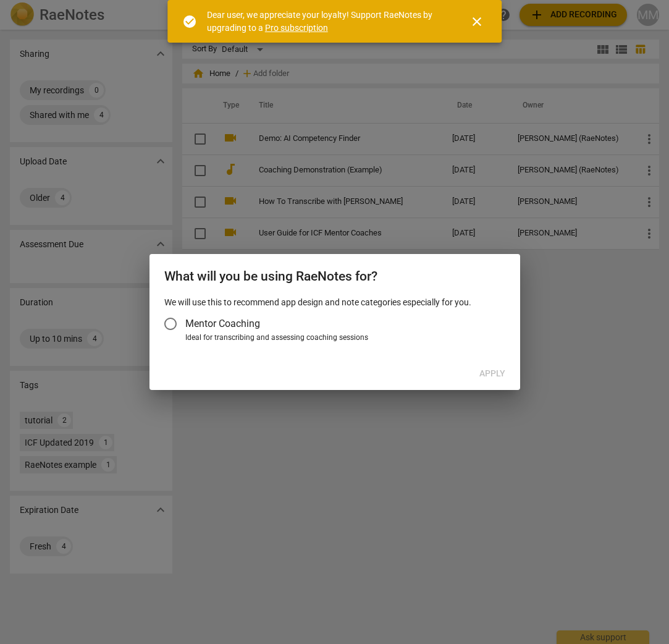
click at [171, 322] on input "Mentor Coaching" at bounding box center [171, 324] width 30 height 30
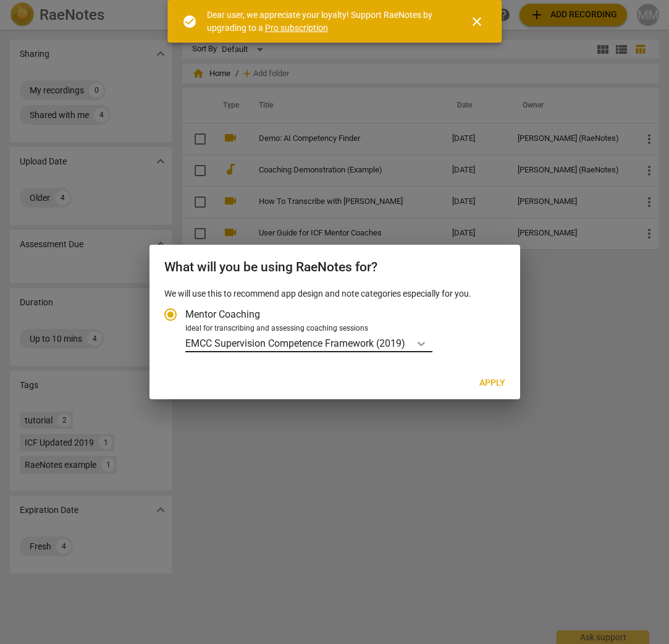
click at [423, 342] on icon "Account type" at bounding box center [421, 343] width 12 height 12
click at [0, 0] on input "Ideal for transcribing and assessing coaching sessions EMCC Supervision Compete…" at bounding box center [0, 0] width 0 height 0
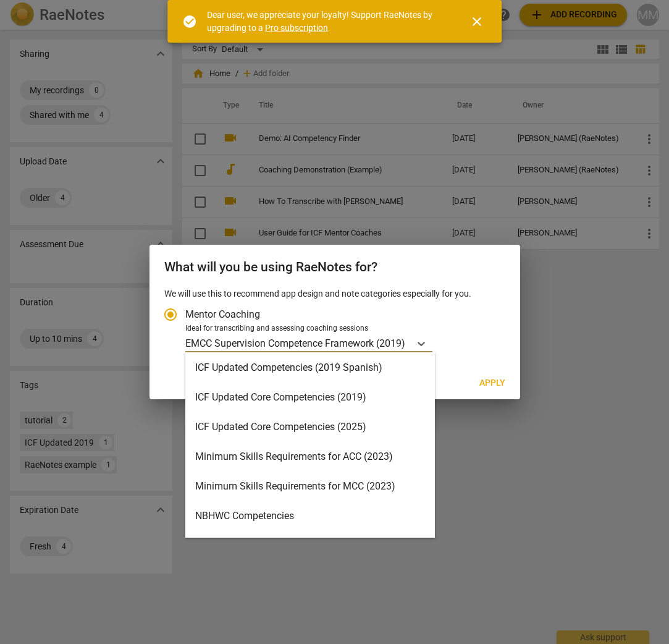
scroll to position [211, 0]
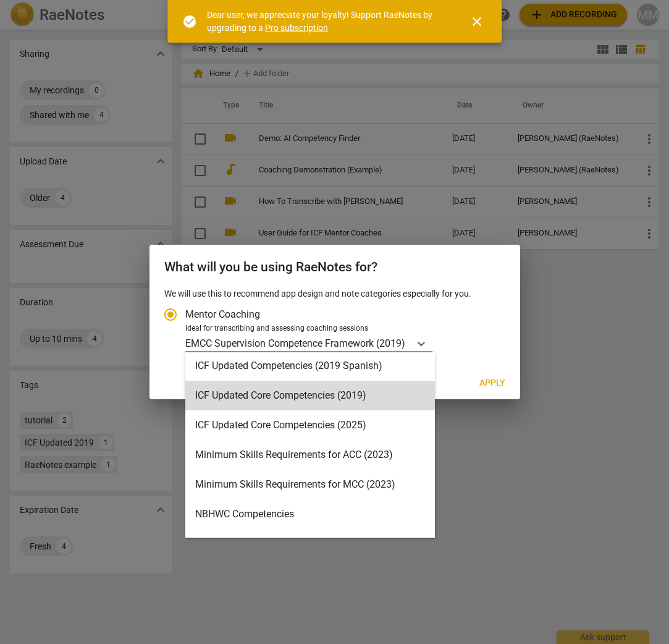
click at [295, 405] on div "ICF Updated Core Competencies (2019)" at bounding box center [310, 396] width 250 height 30
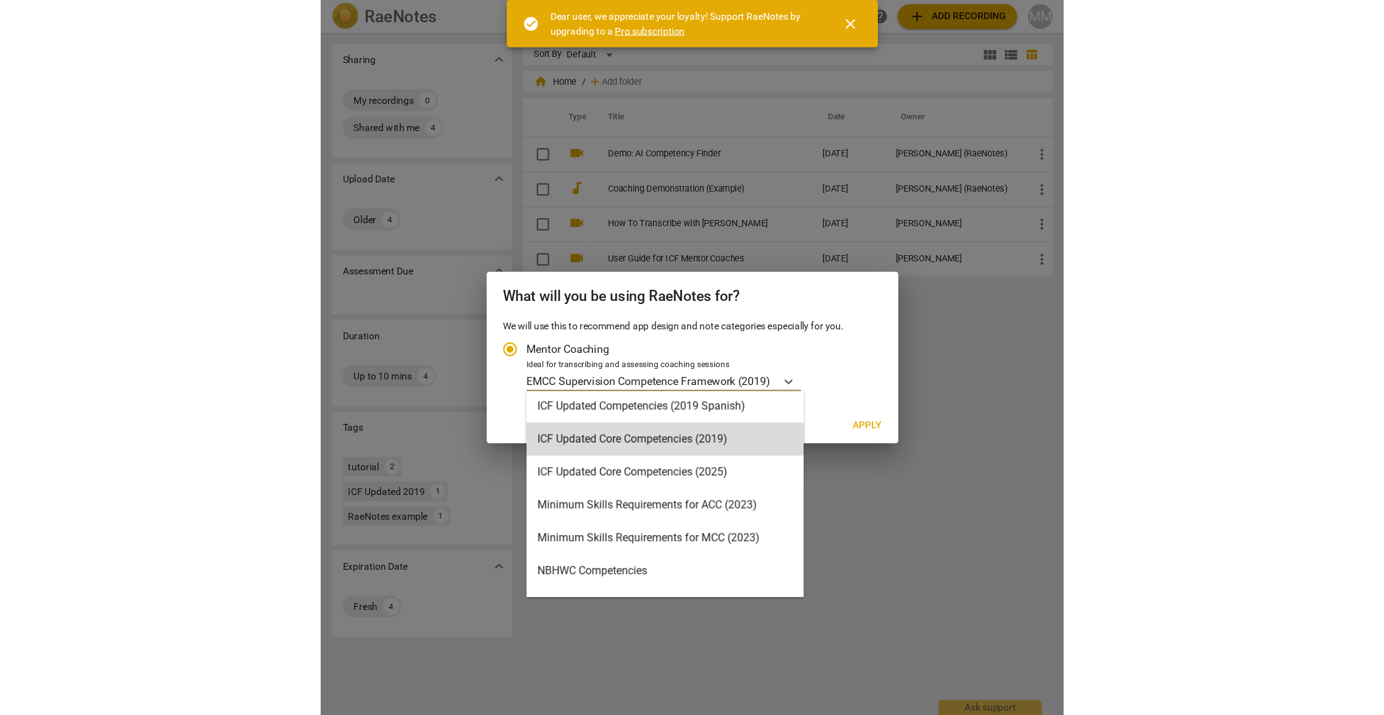
scroll to position [0, 0]
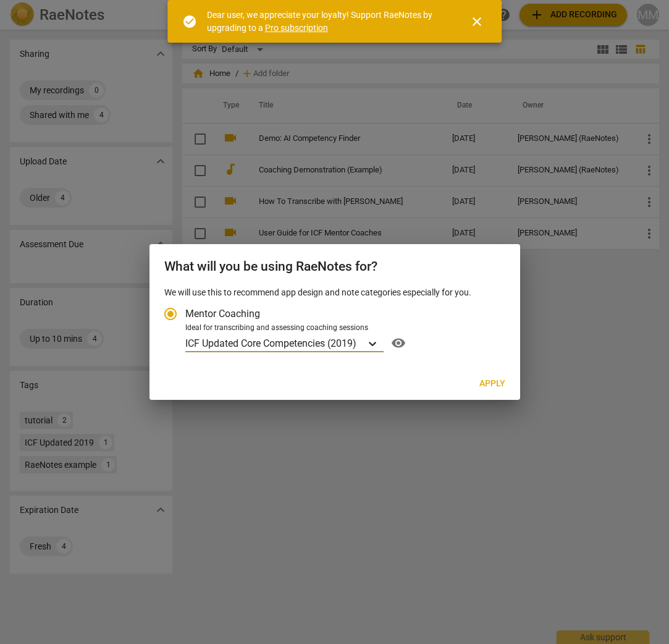
click at [378, 345] on icon "Account type" at bounding box center [372, 343] width 12 height 12
click at [0, 0] on input "Ideal for transcribing and assessing coaching sessions option ICF Updated Core …" at bounding box center [0, 0] width 0 height 0
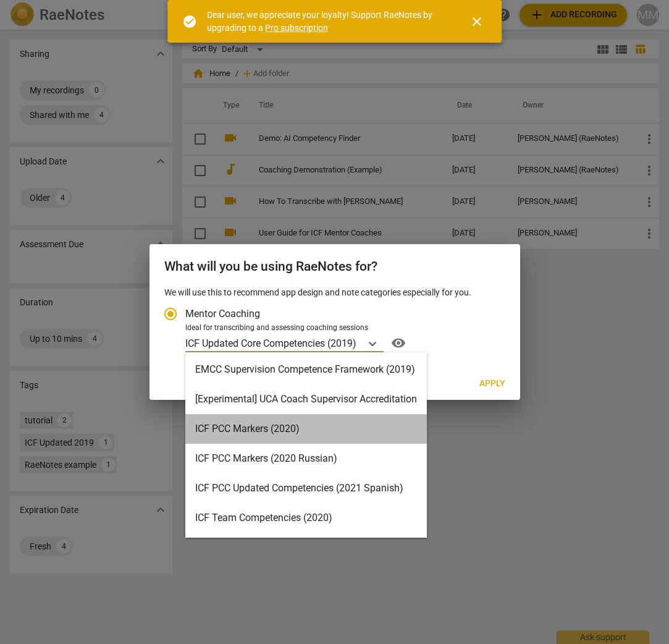
click at [276, 425] on div "ICF PCC Markers (2020)" at bounding box center [306, 429] width 242 height 30
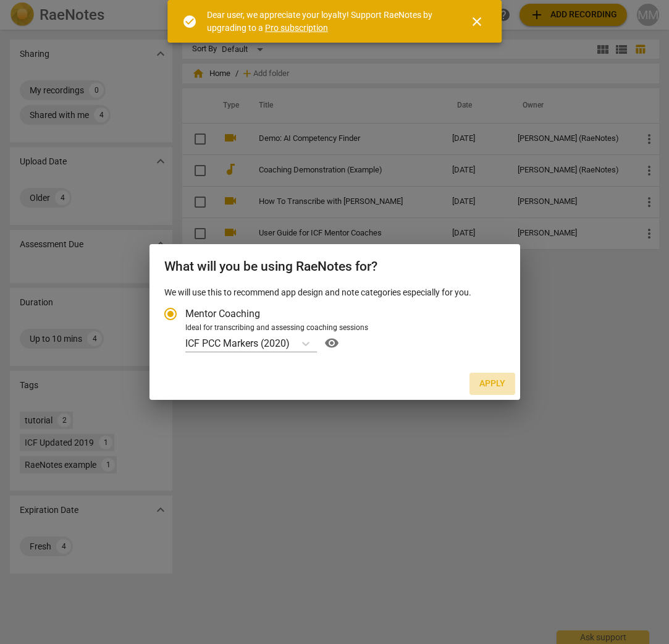
click at [494, 386] on span "Apply" at bounding box center [492, 384] width 26 height 12
radio input "false"
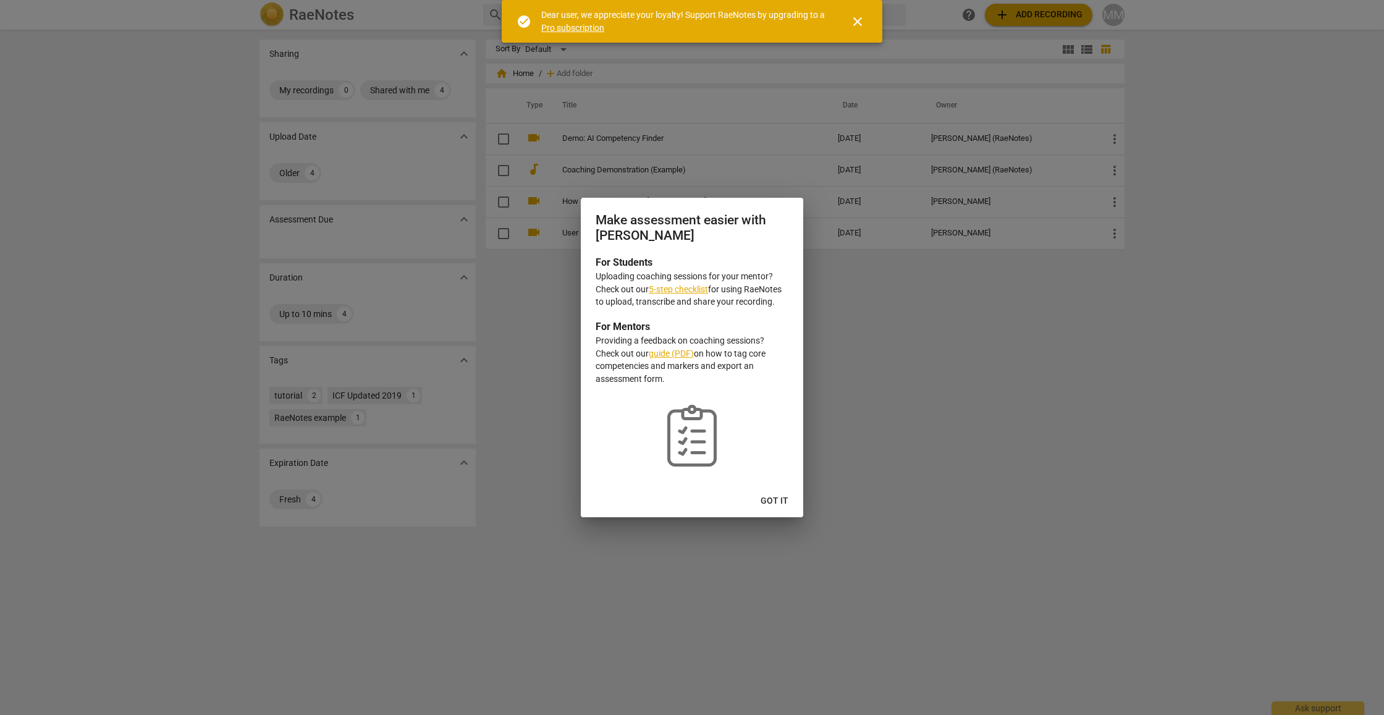
click at [669, 499] on span "Got it" at bounding box center [775, 501] width 28 height 12
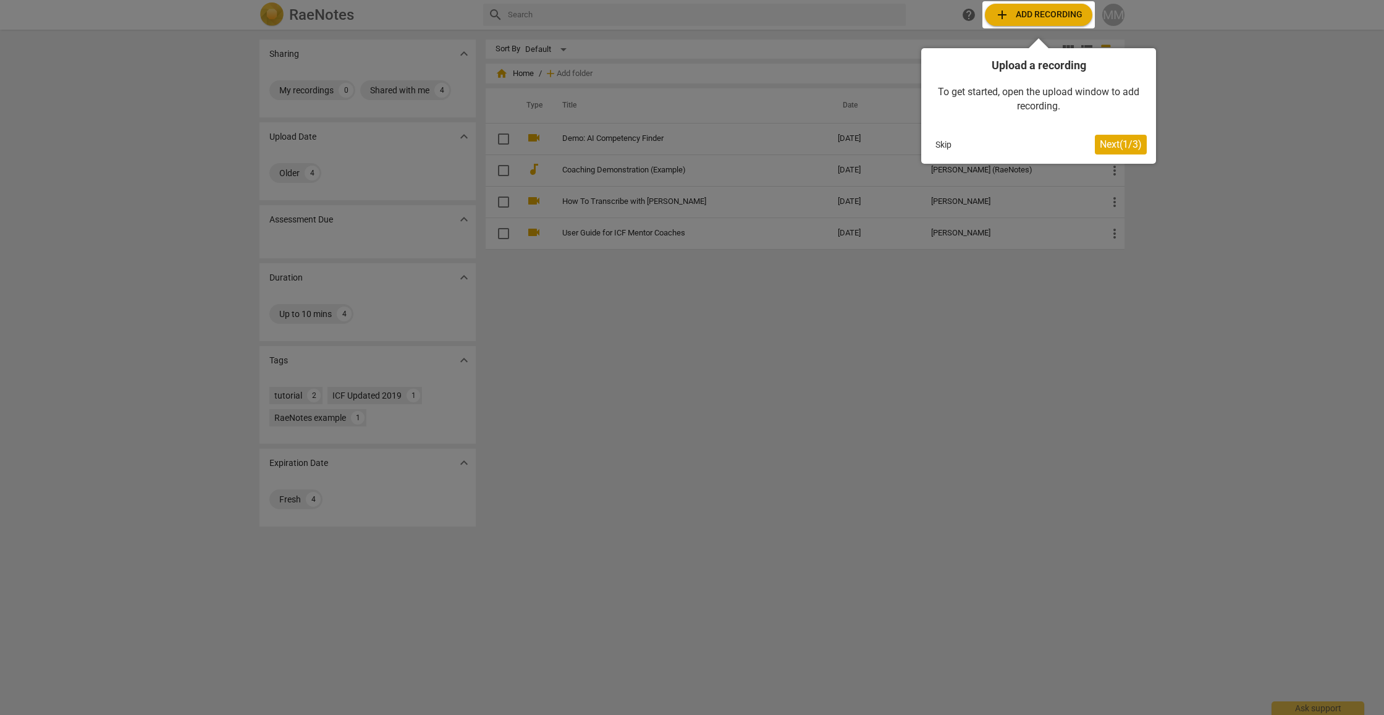
click at [669, 144] on span "Next ( 1 / 3 )" at bounding box center [1121, 144] width 42 height 12
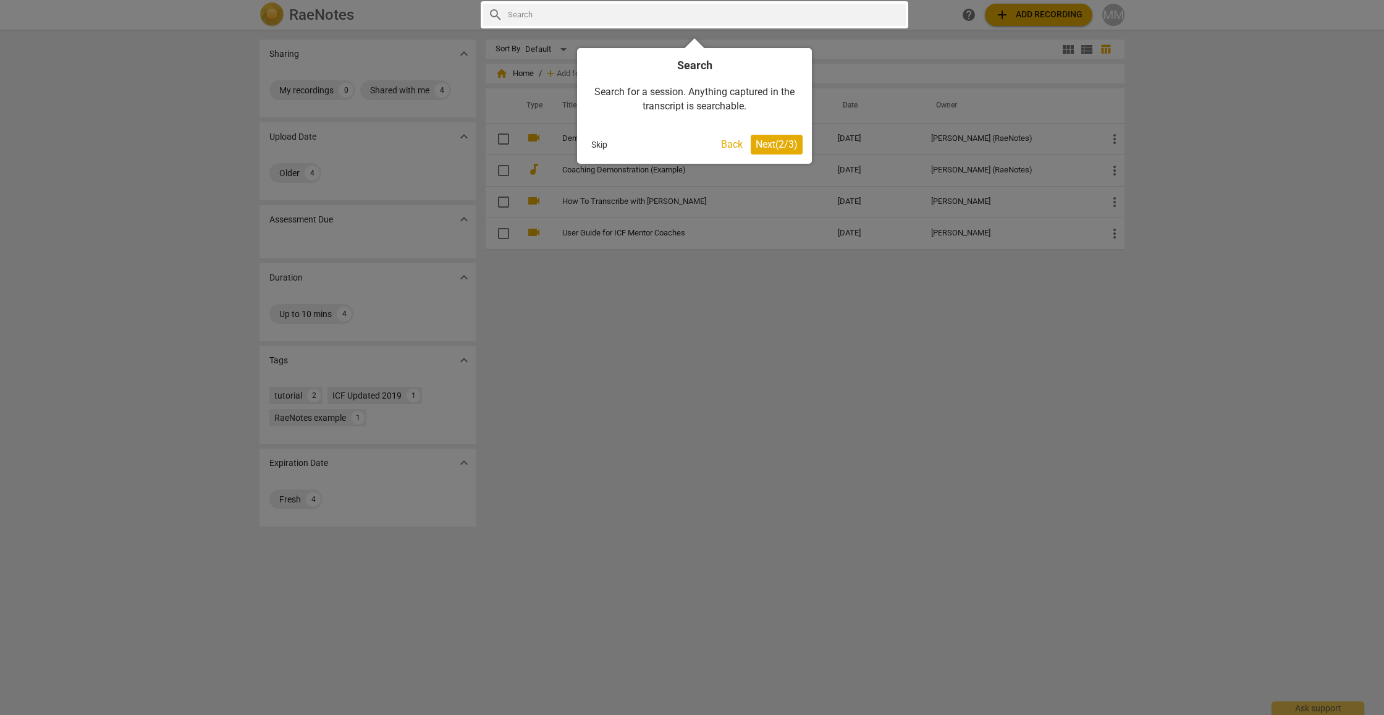
click at [669, 147] on span "Next ( 2 / 3 )" at bounding box center [777, 144] width 42 height 12
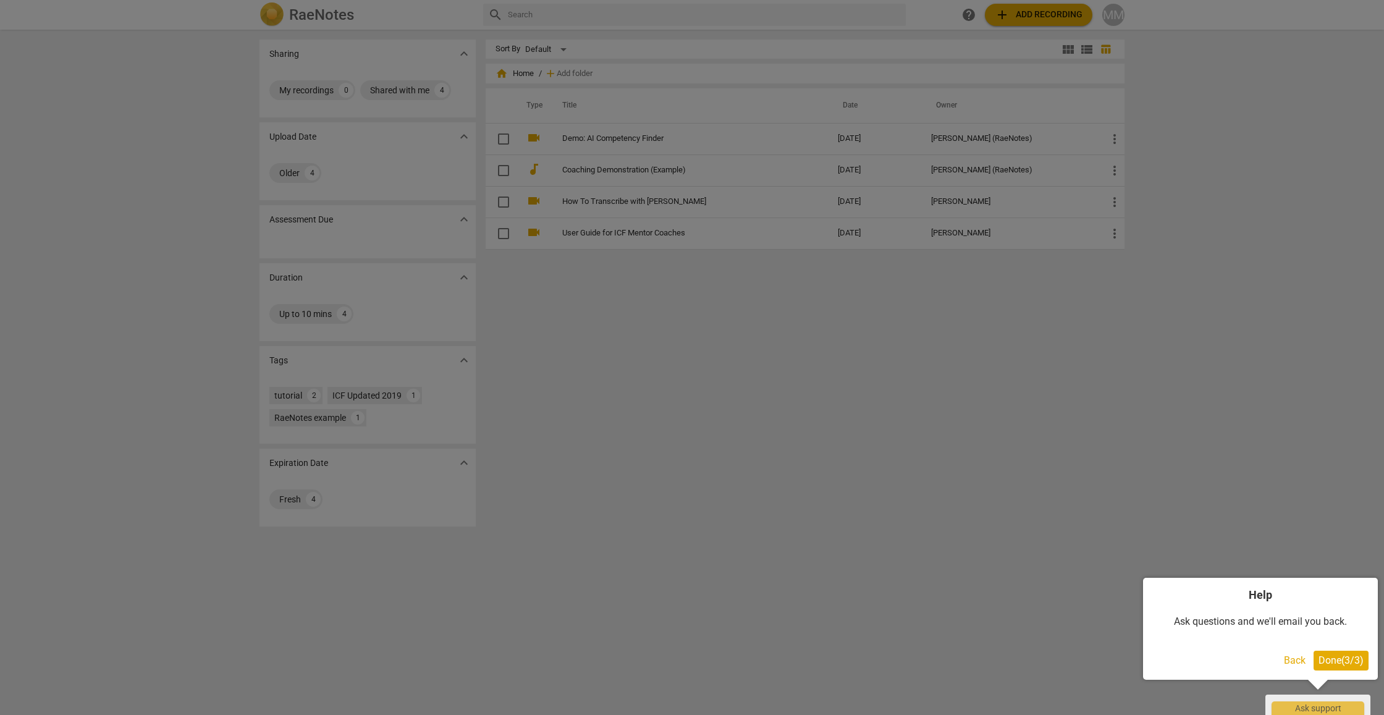
click at [669, 643] on span "Done ( 3 / 3 )" at bounding box center [1341, 660] width 45 height 12
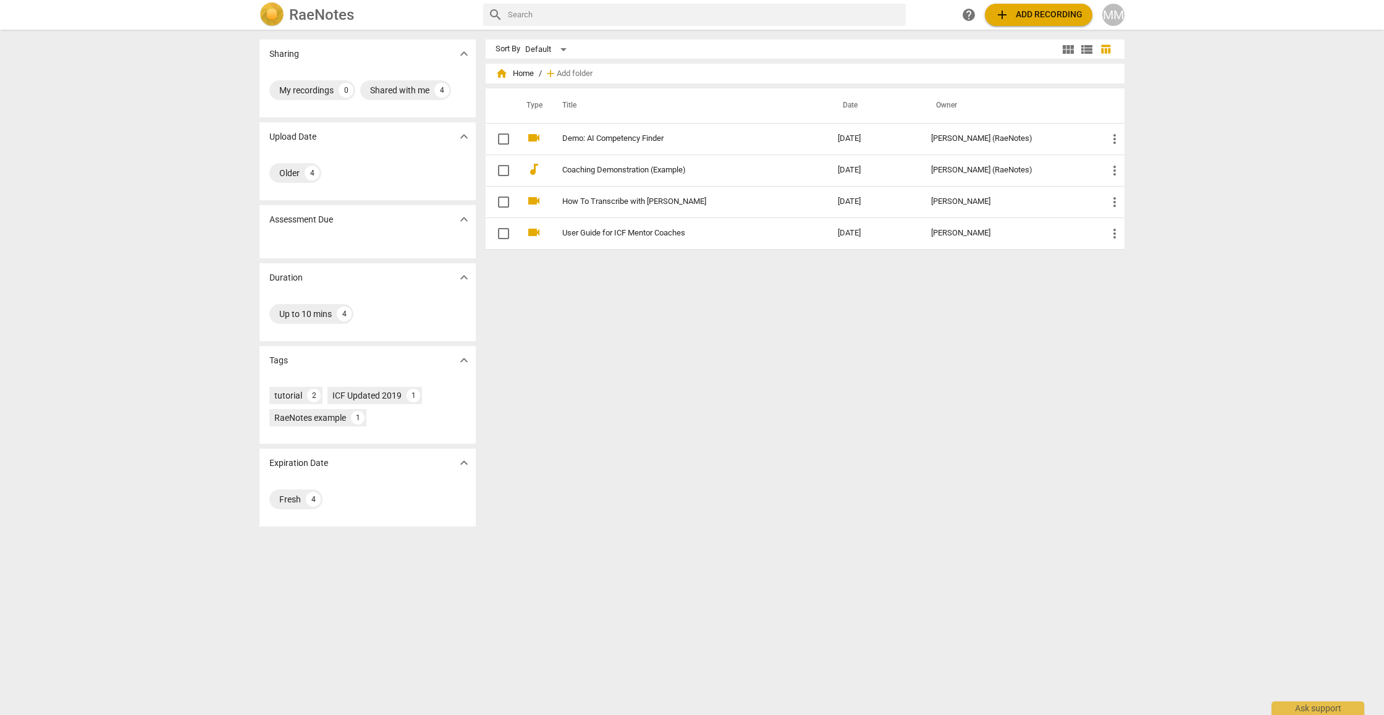
click at [467, 360] on span "expand_more" at bounding box center [464, 360] width 15 height 15
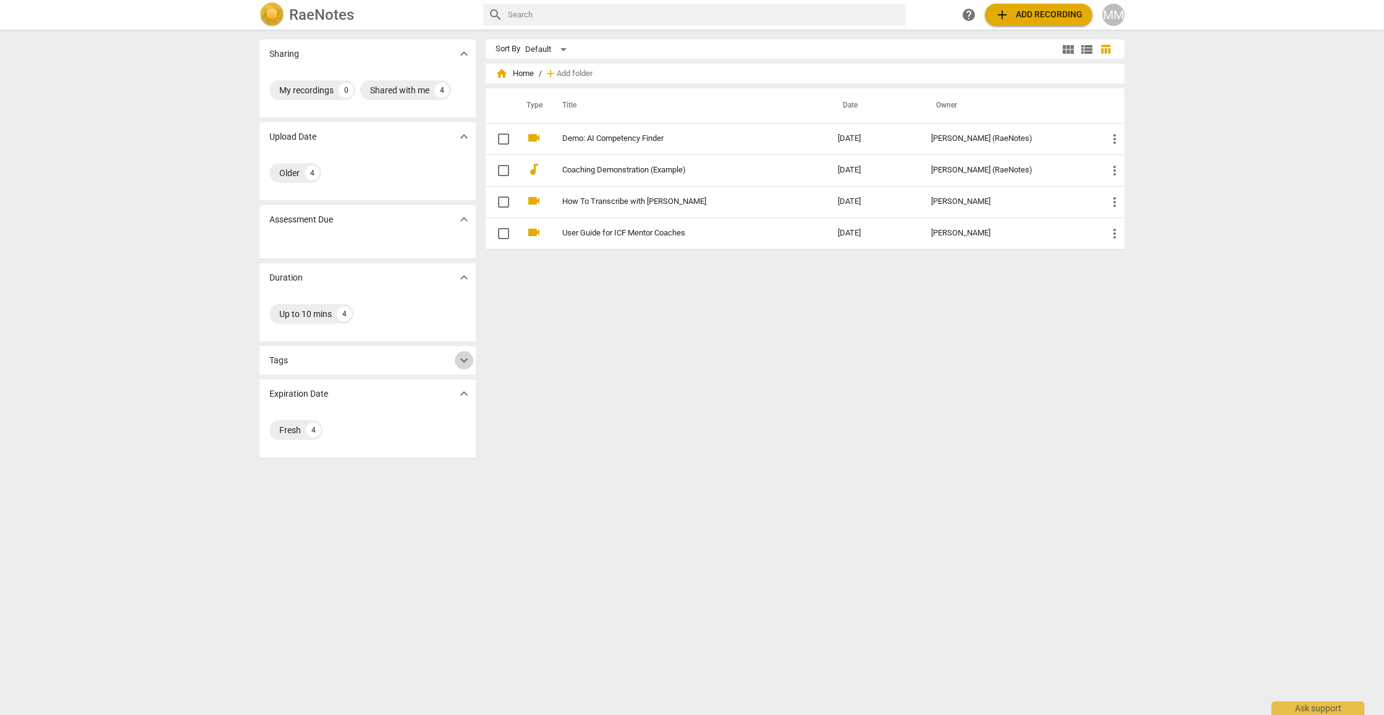
click at [467, 360] on span "expand_more" at bounding box center [464, 360] width 15 height 15
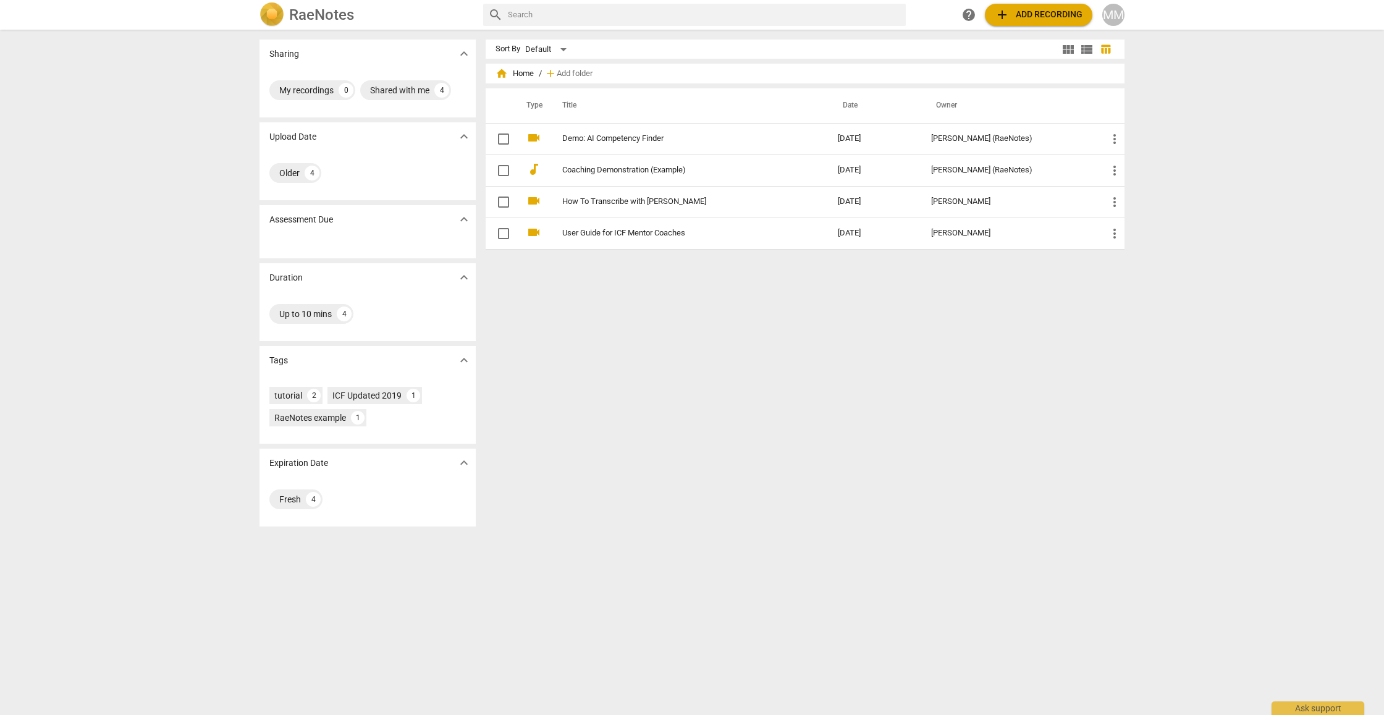
click at [290, 433] on div "tutorial 2 ICF Updated 2019 1 RaeNotes example 1" at bounding box center [368, 408] width 216 height 69
click at [310, 397] on div "2" at bounding box center [314, 396] width 14 height 14
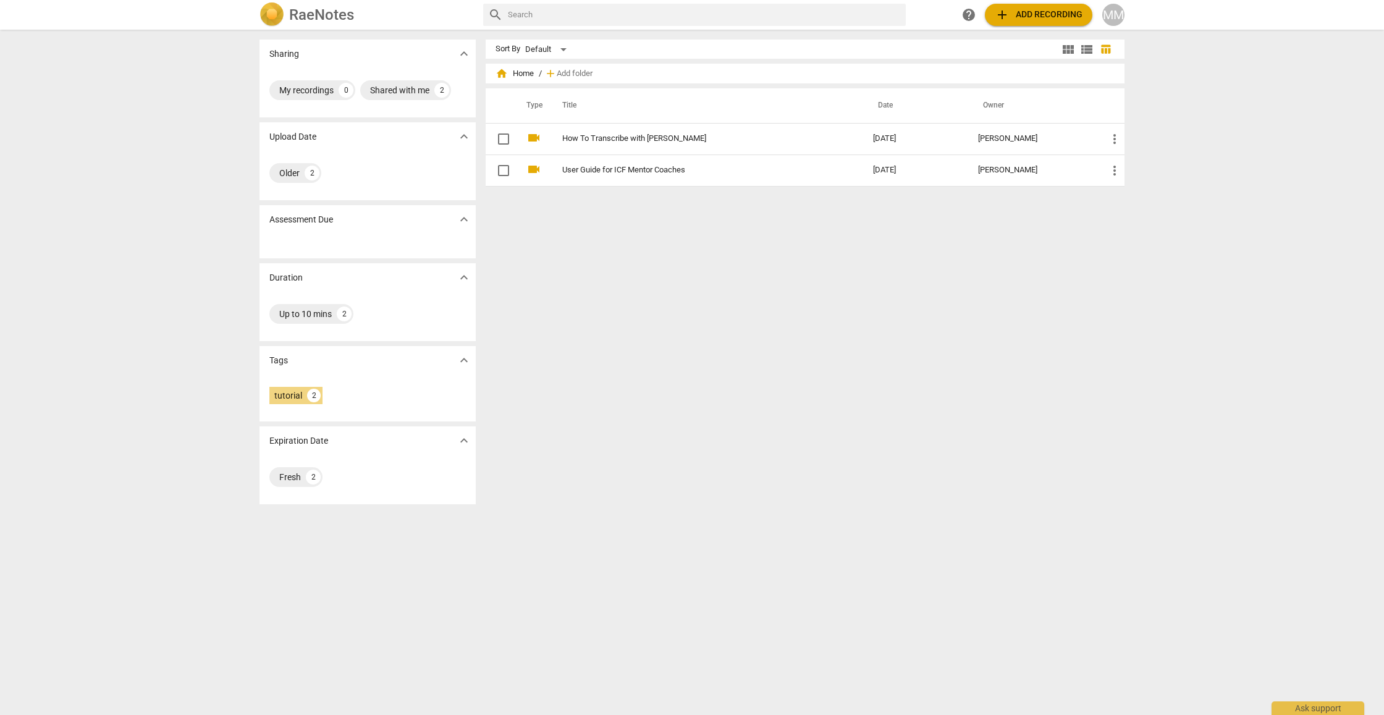
click at [464, 361] on span "expand_more" at bounding box center [464, 360] width 15 height 15
click at [279, 361] on p "Tags" at bounding box center [278, 360] width 19 height 13
click at [669, 15] on div "MM" at bounding box center [1113, 15] width 22 height 22
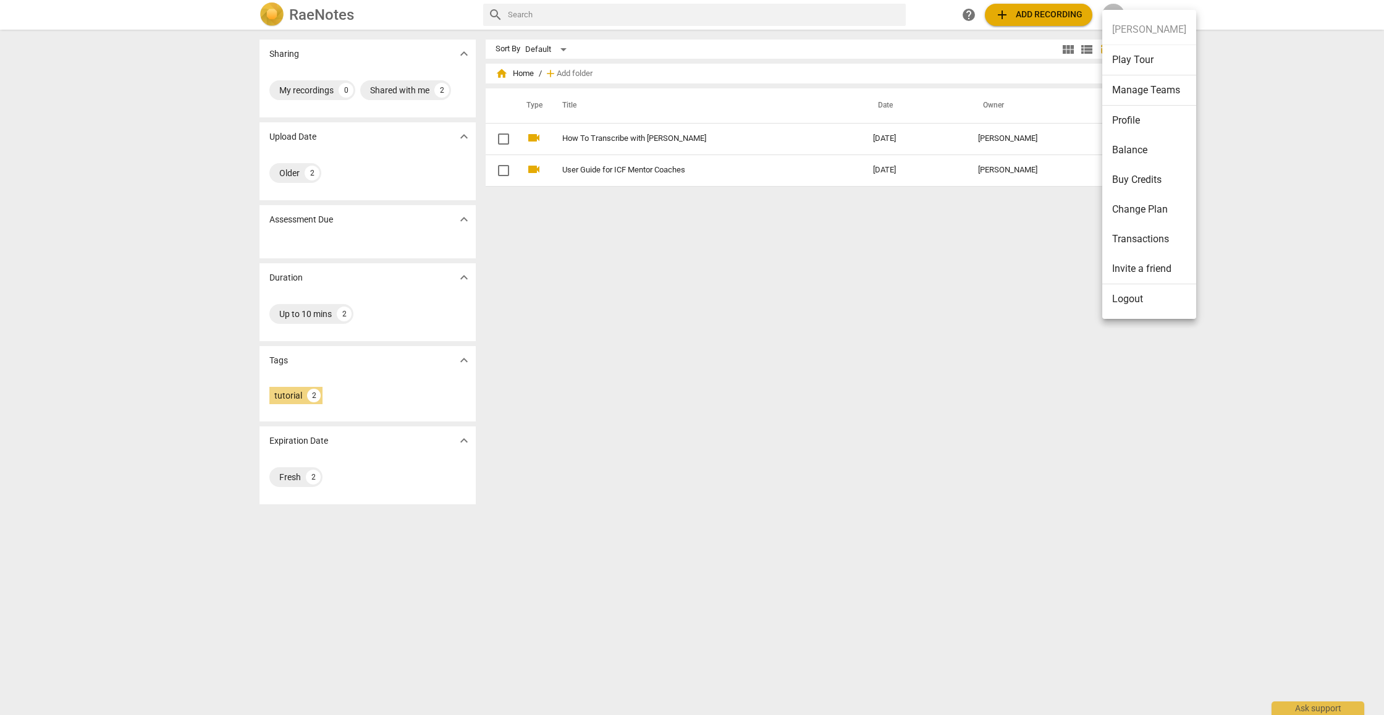
click at [669, 117] on li "Profile" at bounding box center [1149, 121] width 94 height 30
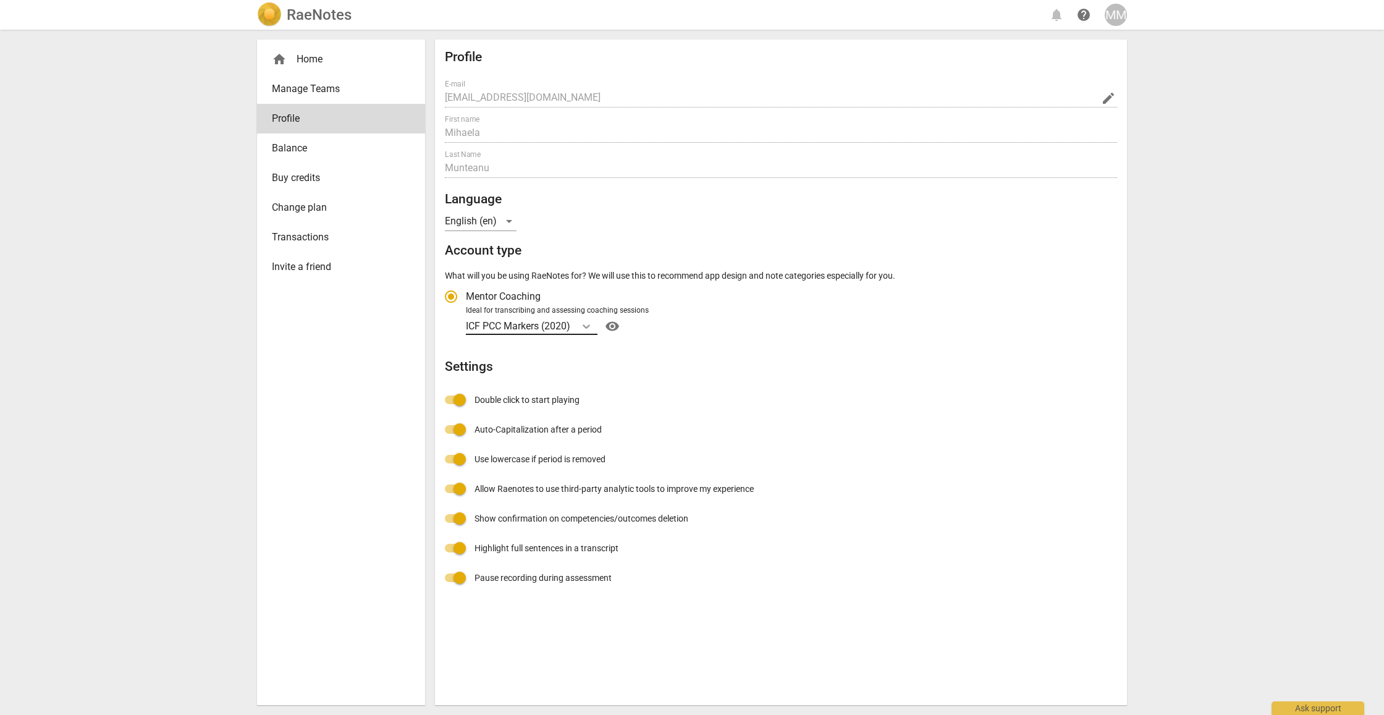
click at [588, 326] on icon "Account type" at bounding box center [586, 326] width 7 height 4
click at [0, 0] on input "Ideal for transcribing and assessing coaching sessions ICF PCC Markers (2020) v…" at bounding box center [0, 0] width 0 height 0
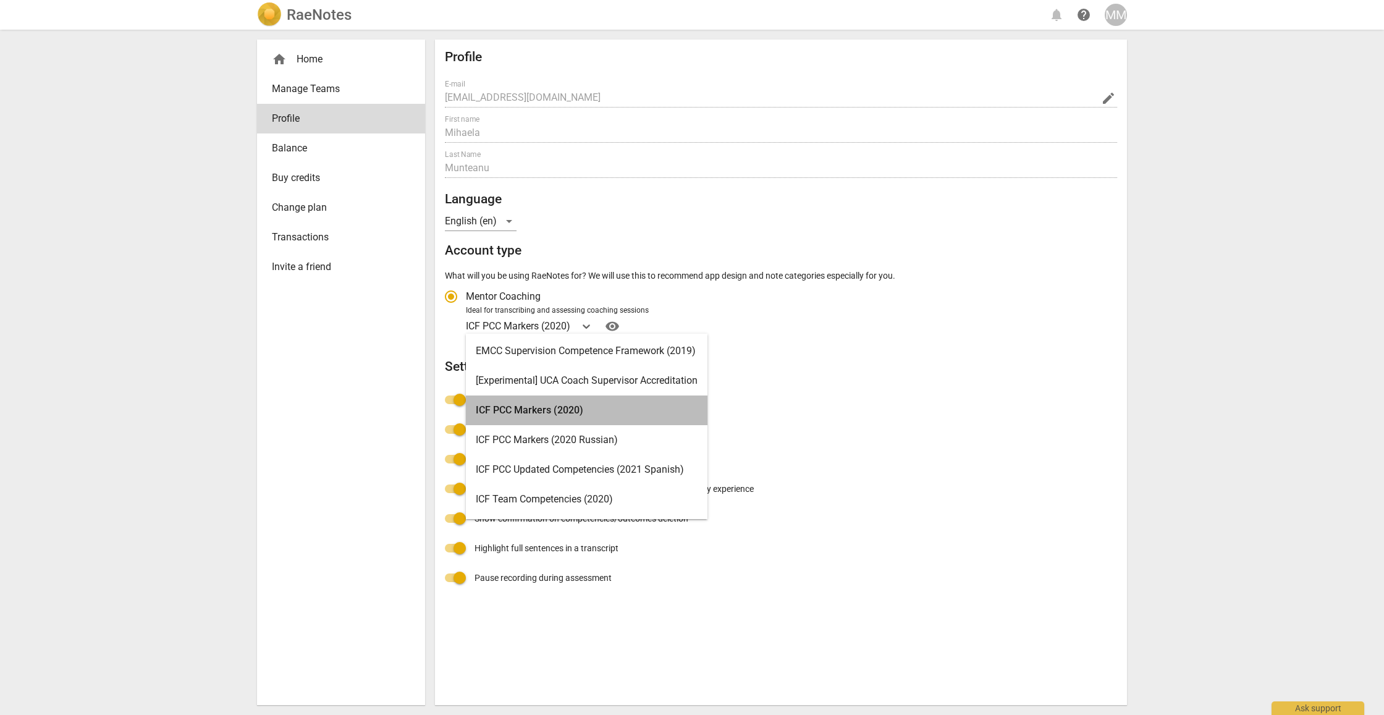
click at [572, 407] on div "ICF PCC Markers (2020)" at bounding box center [587, 410] width 242 height 30
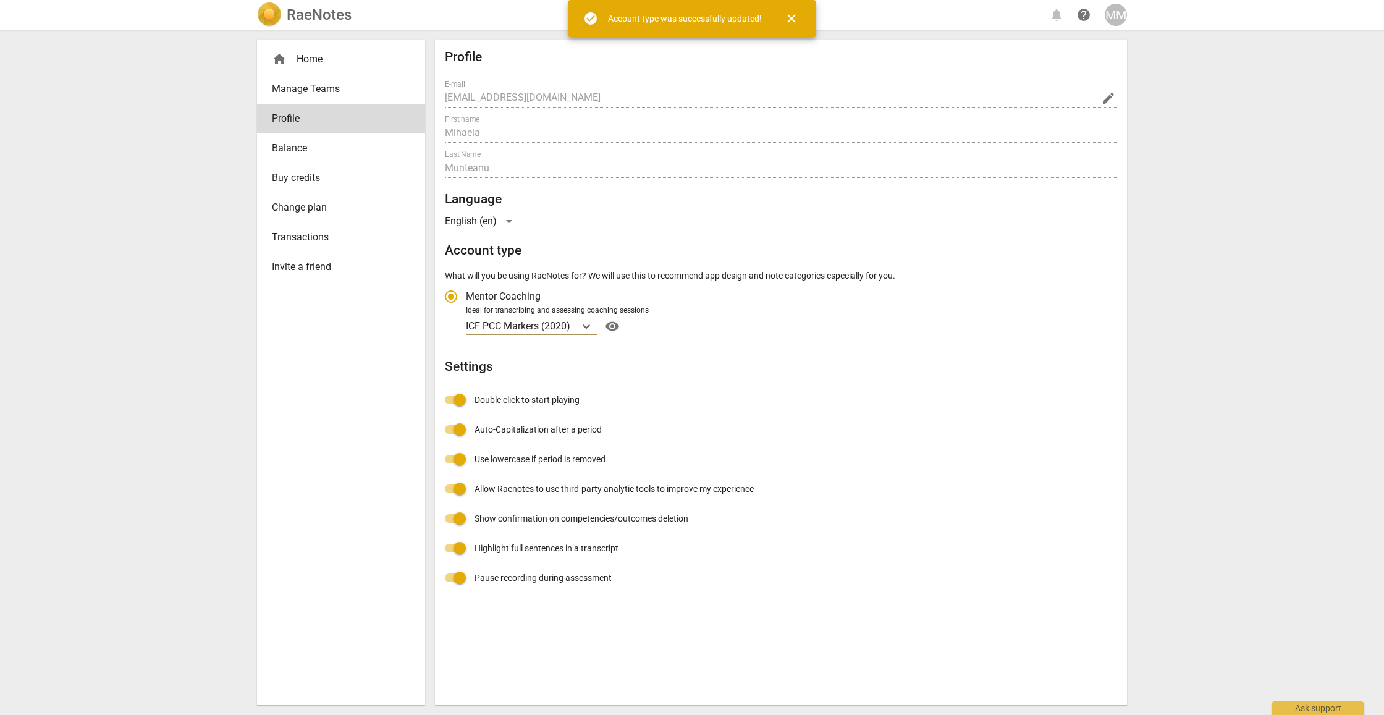
radio input "false"
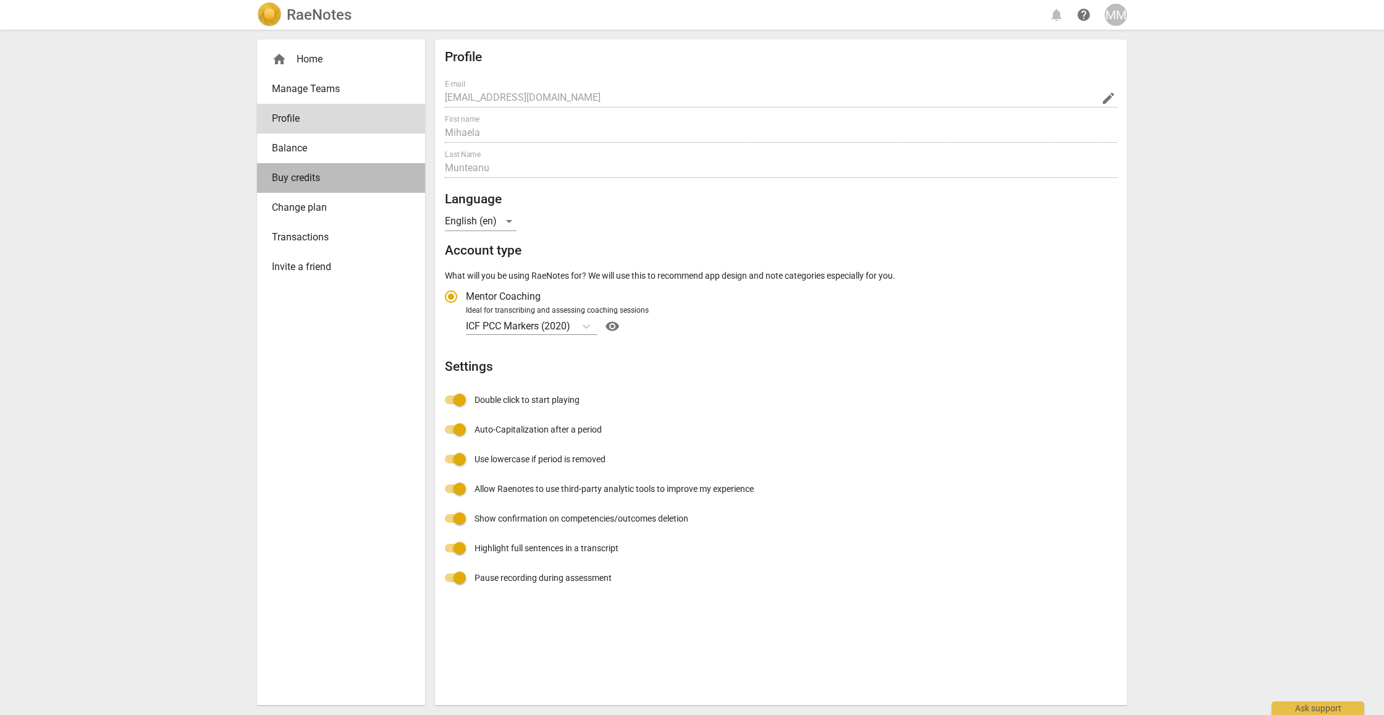
click at [336, 180] on span "Buy credits" at bounding box center [336, 178] width 129 height 15
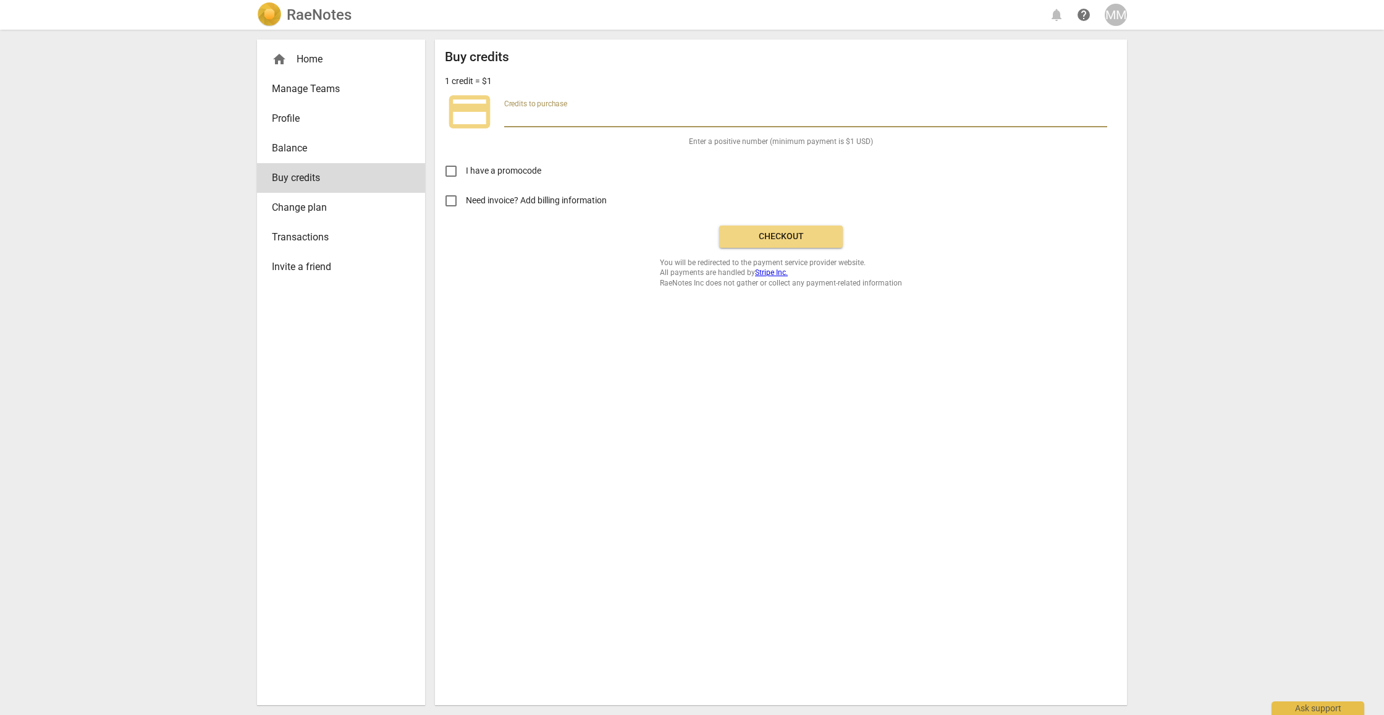
click at [557, 117] on input "number" at bounding box center [805, 118] width 603 height 18
type input "5"
type input "3"
type input "10"
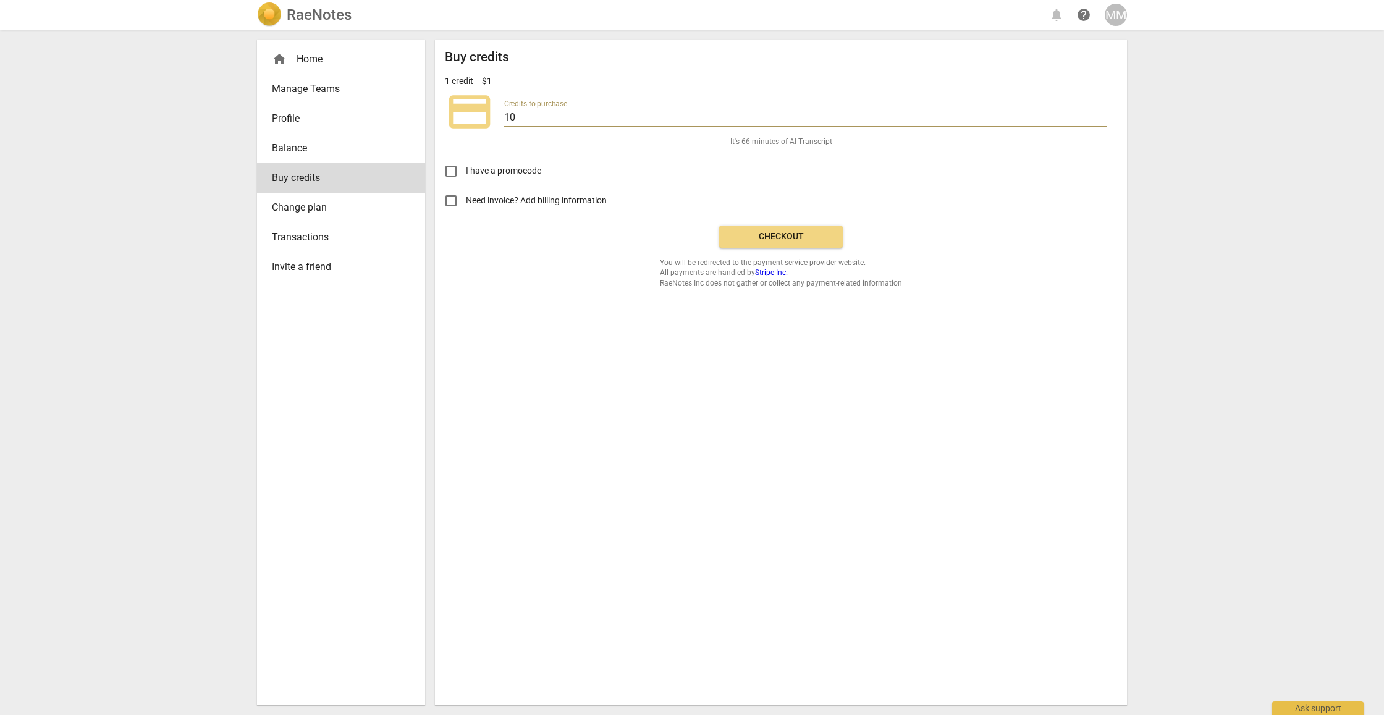
click at [669, 240] on span "Checkout" at bounding box center [781, 236] width 104 height 12
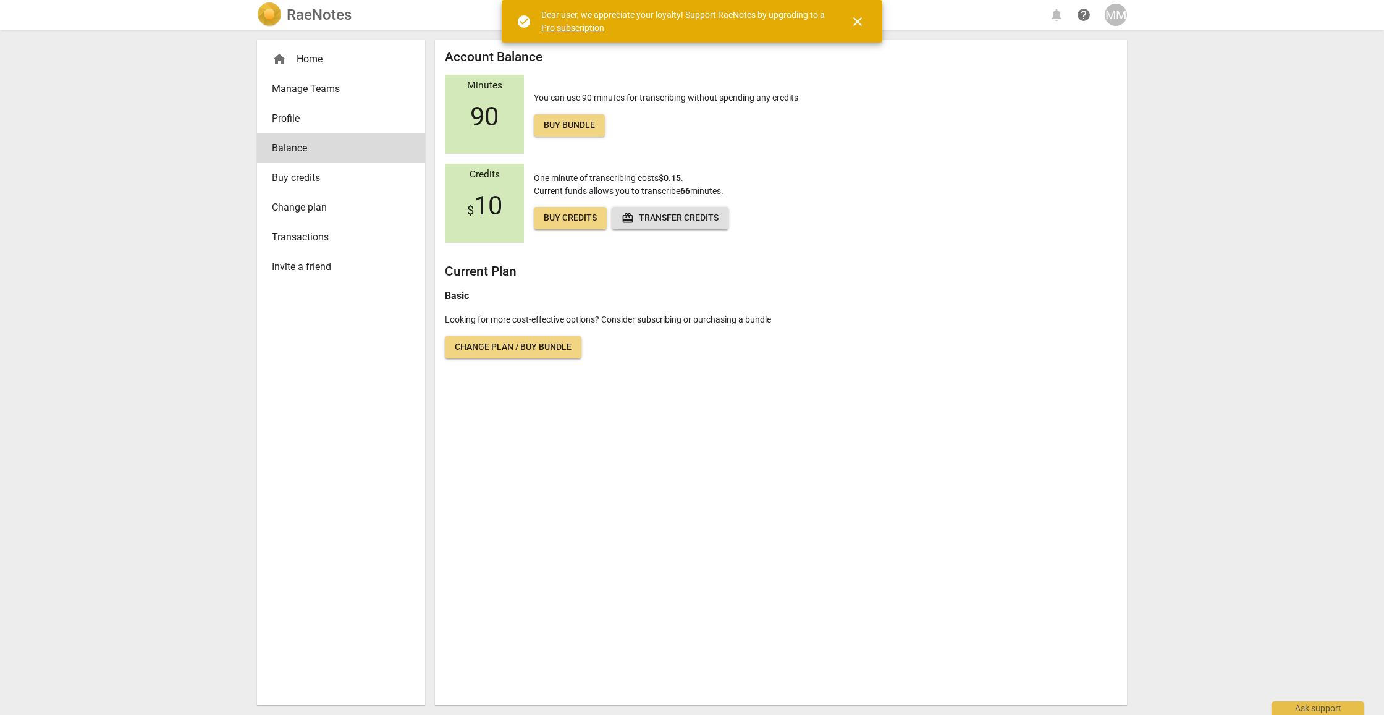
scroll to position [-1, 1]
click at [571, 26] on link "Pro subscription" at bounding box center [572, 28] width 63 height 10
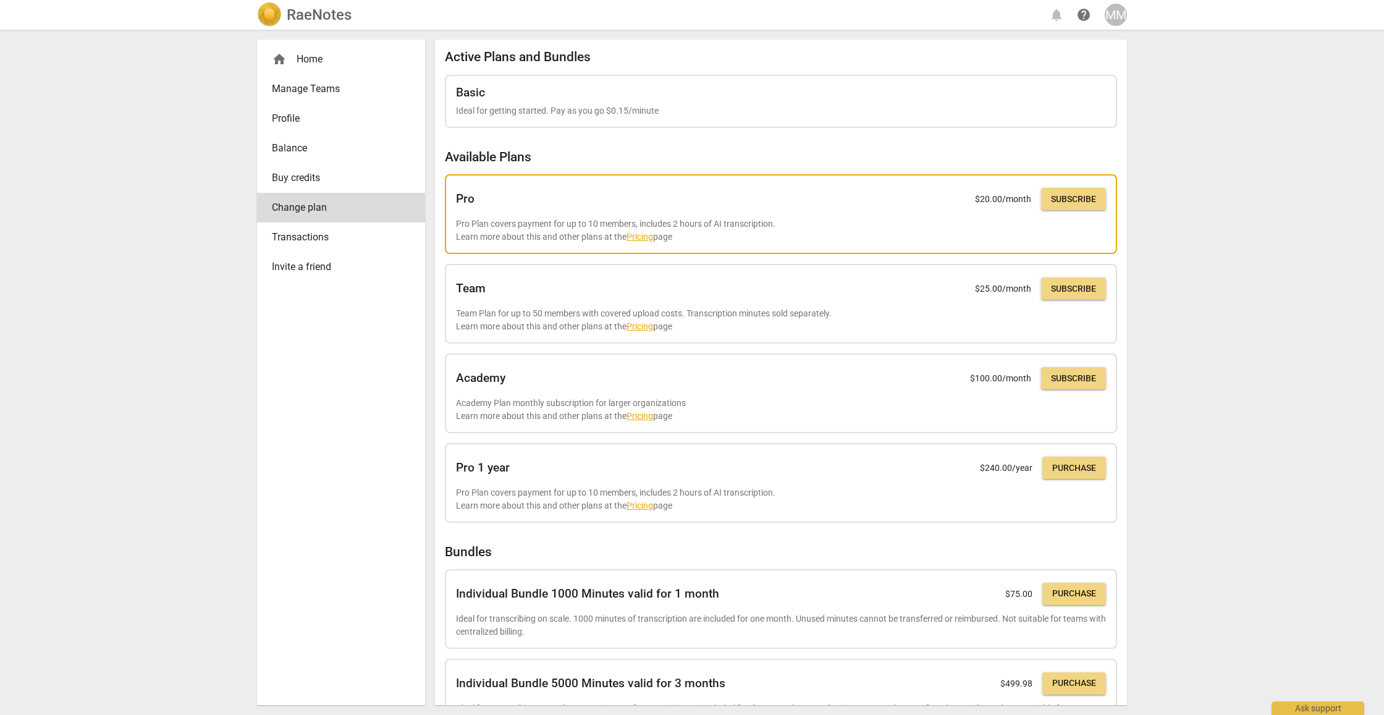
scroll to position [0, 1]
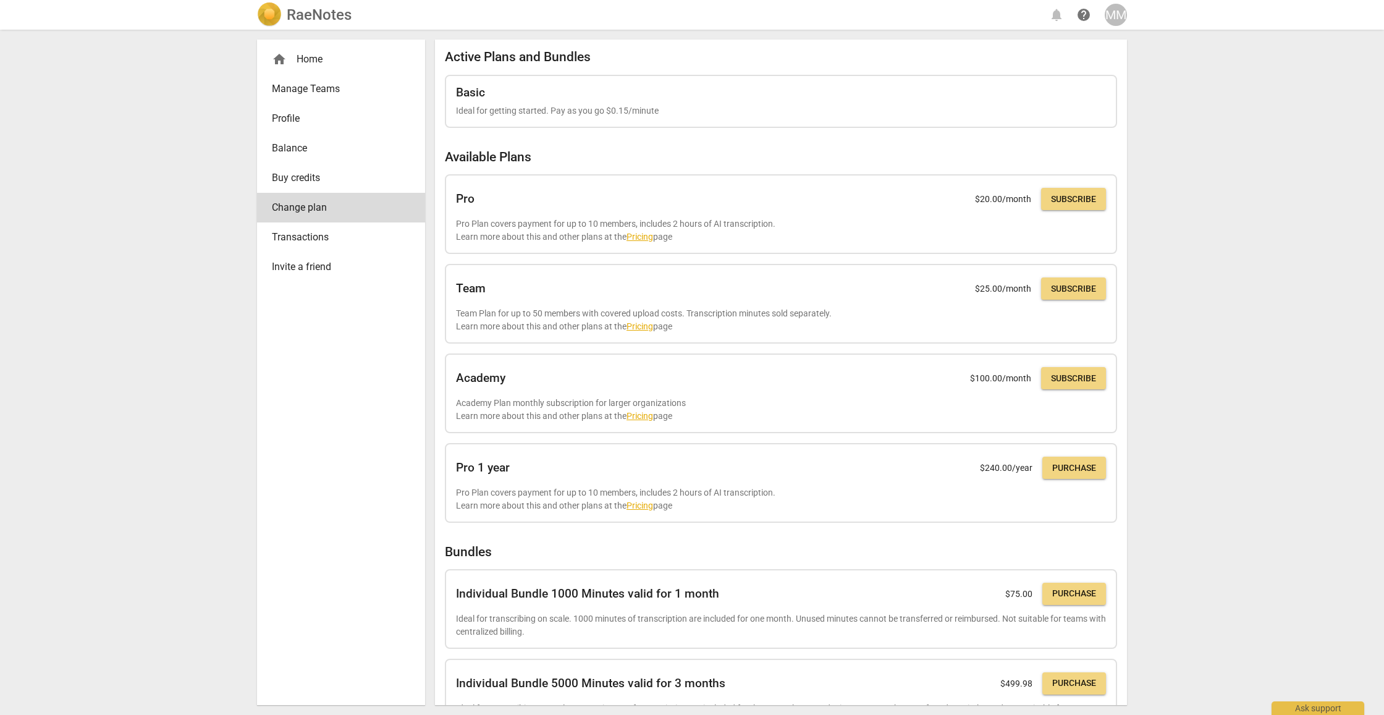
click at [288, 120] on span "Profile" at bounding box center [336, 118] width 129 height 15
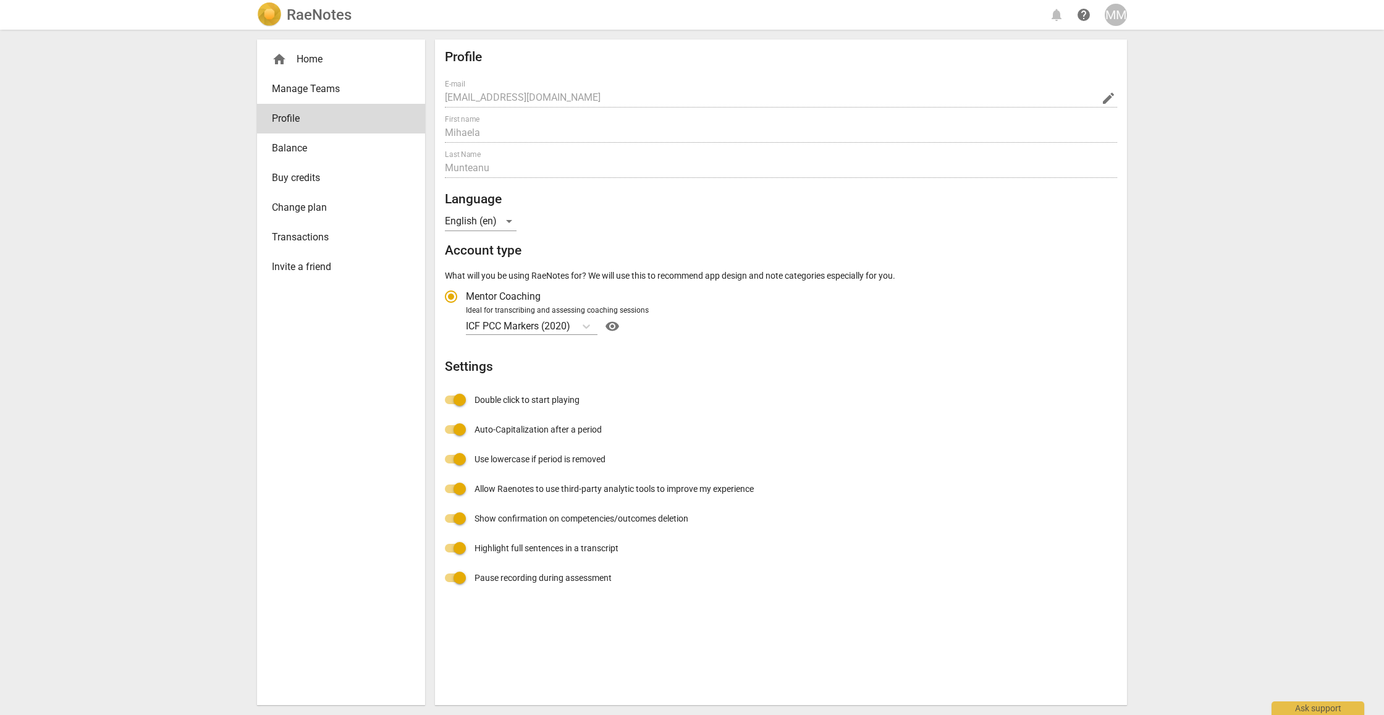
radio input "false"
click at [310, 54] on div "home Home" at bounding box center [336, 59] width 129 height 15
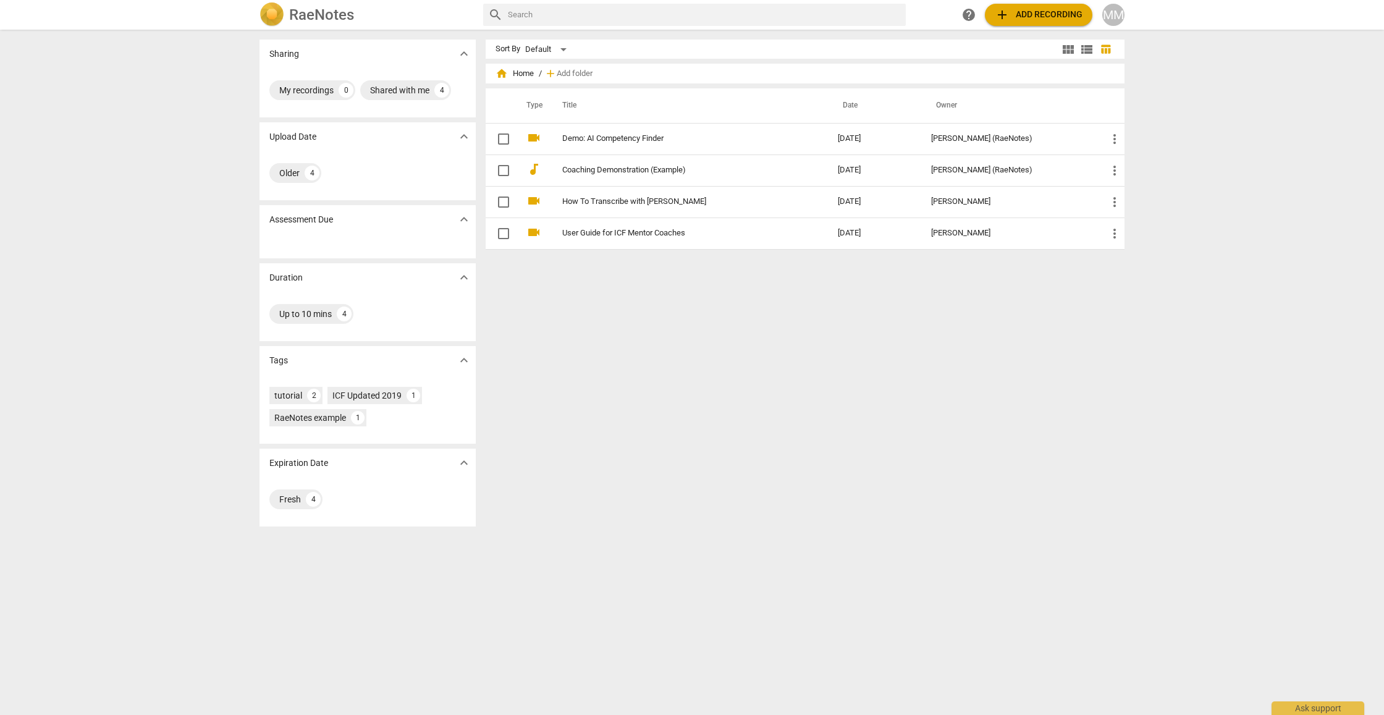
click at [1055, 12] on span "add Add recording" at bounding box center [1039, 14] width 88 height 15
click at [78, 91] on div "Sharing expand_more My recordings 0 Shared with me 4 Upload Date expand_more Ol…" at bounding box center [692, 373] width 1384 height 684
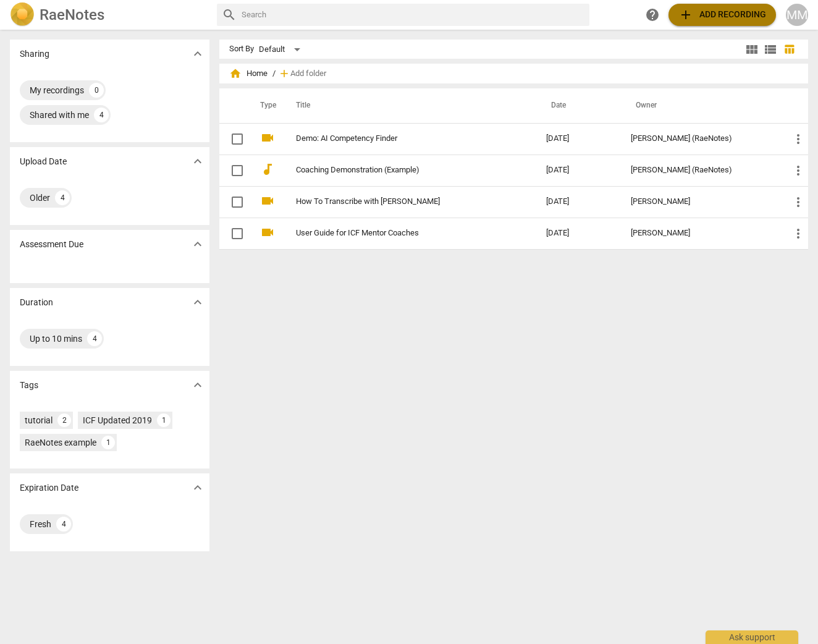
click at [695, 19] on span "add Add recording" at bounding box center [722, 14] width 88 height 15
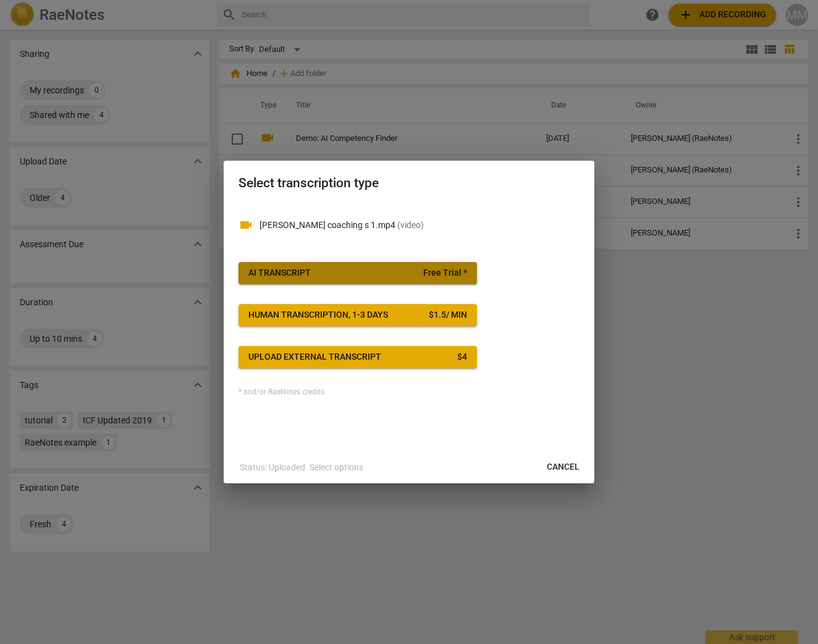
click at [379, 271] on span "AI Transcript Free Trial *" at bounding box center [357, 273] width 219 height 12
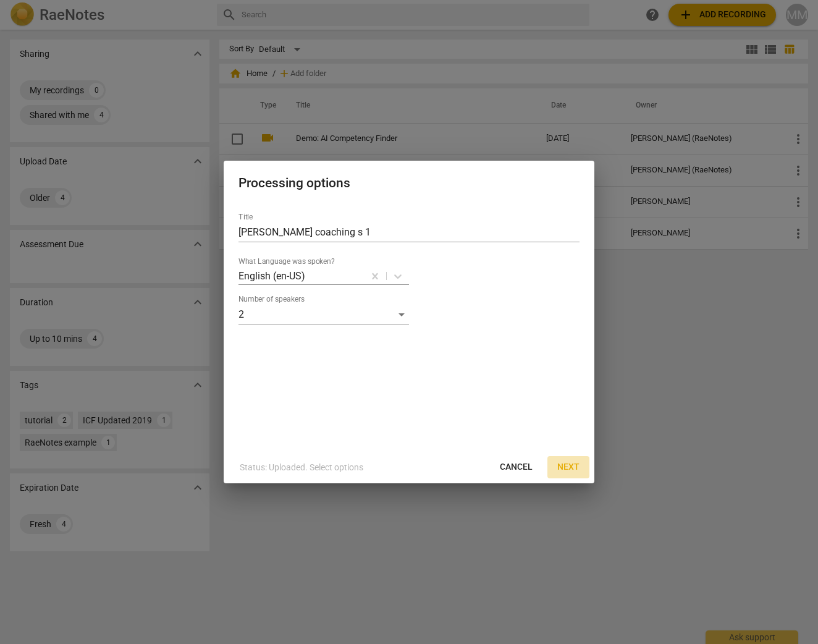
click at [573, 465] on span "Next" at bounding box center [568, 467] width 22 height 12
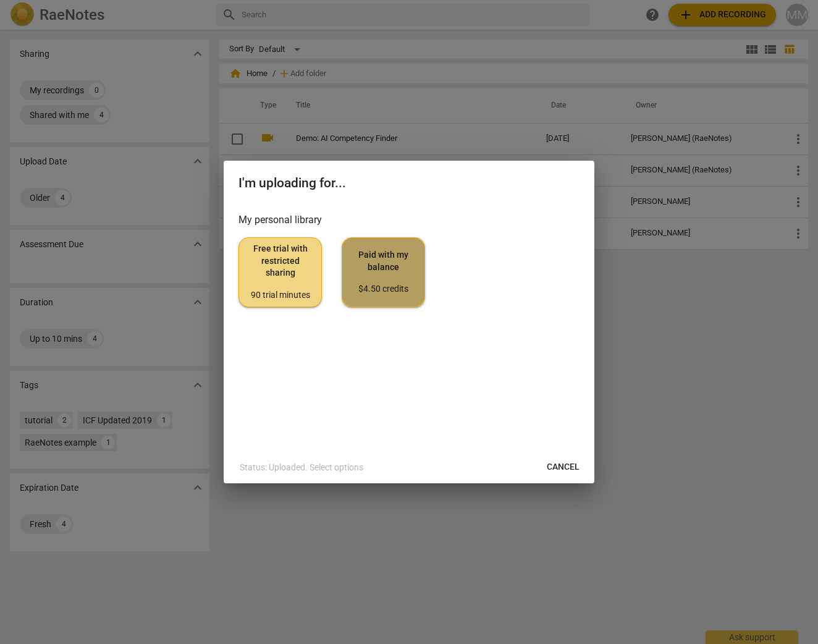
click at [395, 281] on span "Paid with my balance $4.50 credits" at bounding box center [383, 272] width 62 height 46
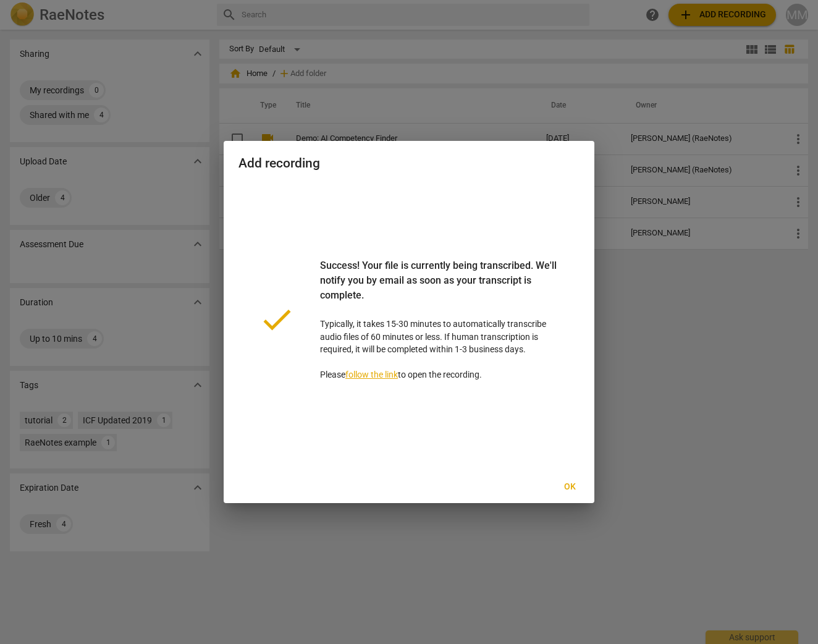
click at [627, 402] on div at bounding box center [409, 322] width 818 height 644
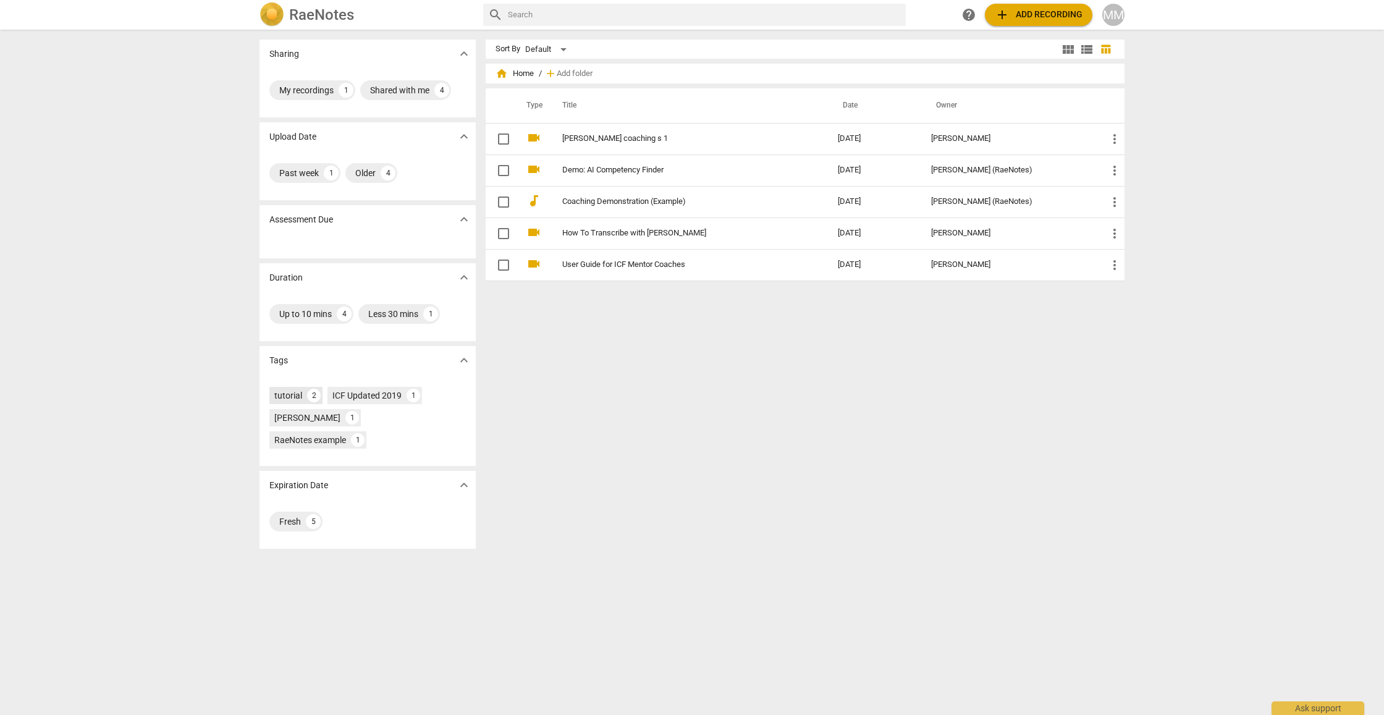
click at [308, 394] on div "2" at bounding box center [314, 396] width 14 height 14
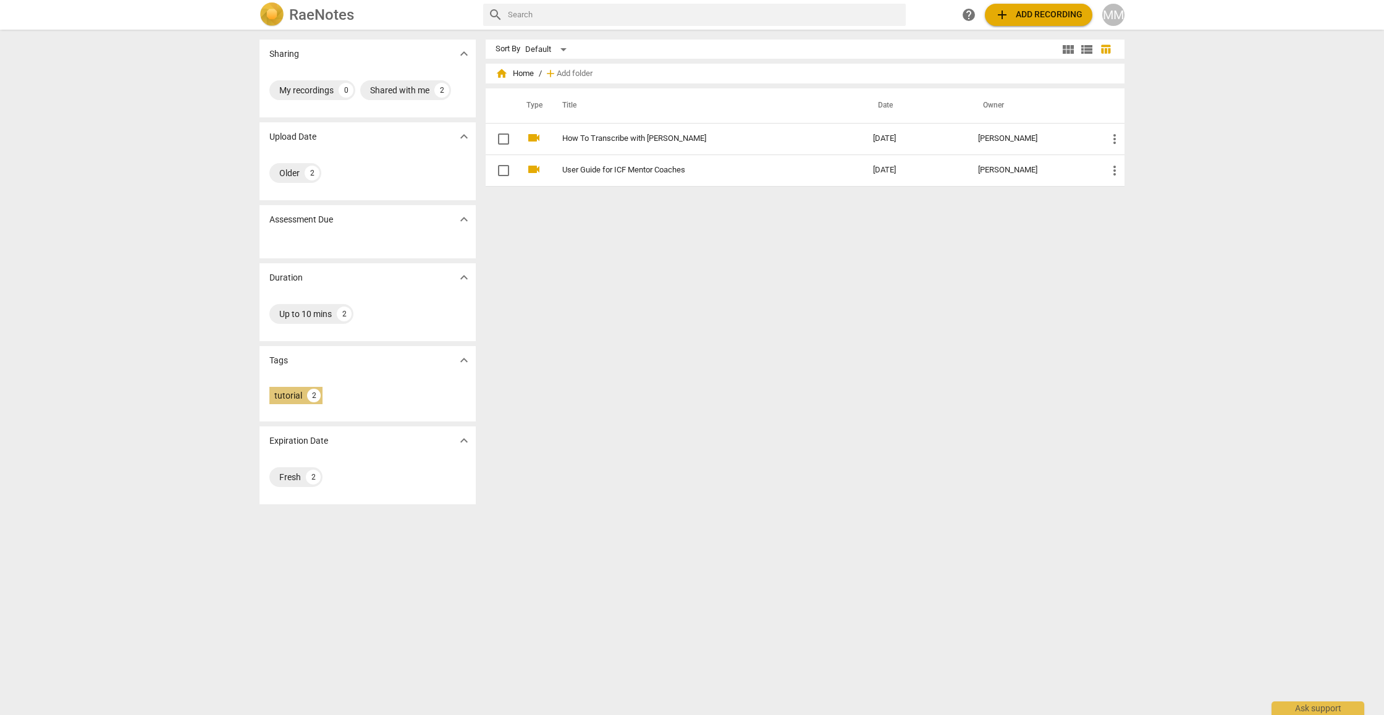
click at [303, 394] on div "tutorial 2" at bounding box center [295, 395] width 53 height 17
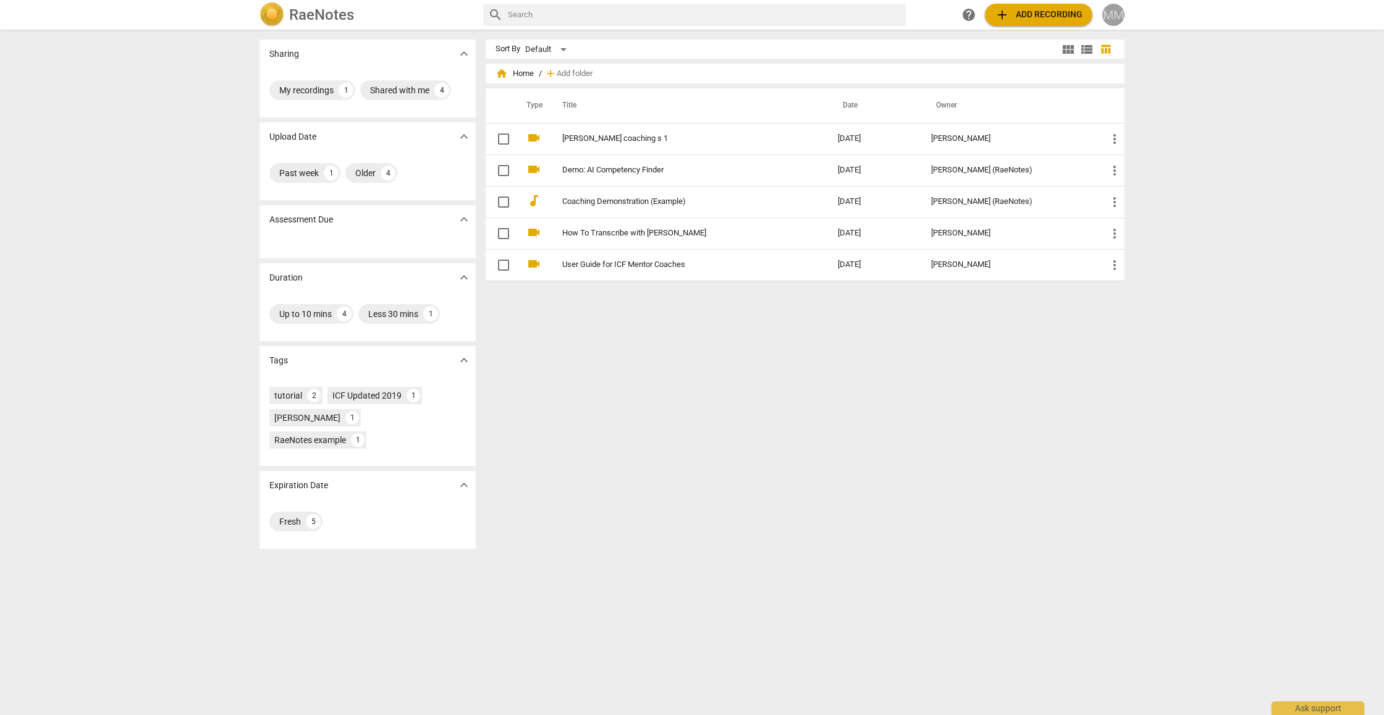
click at [1117, 13] on div "MM" at bounding box center [1113, 15] width 22 height 22
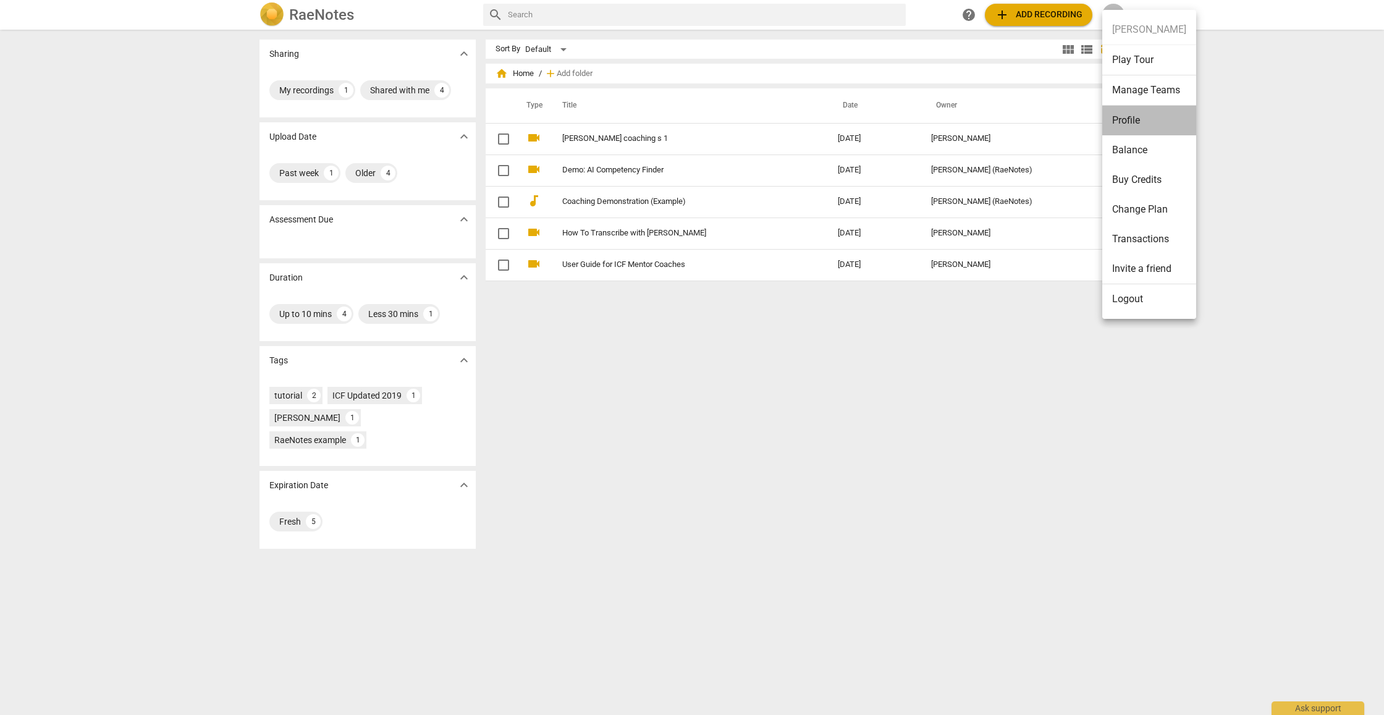
click at [1148, 128] on li "Profile" at bounding box center [1149, 121] width 94 height 30
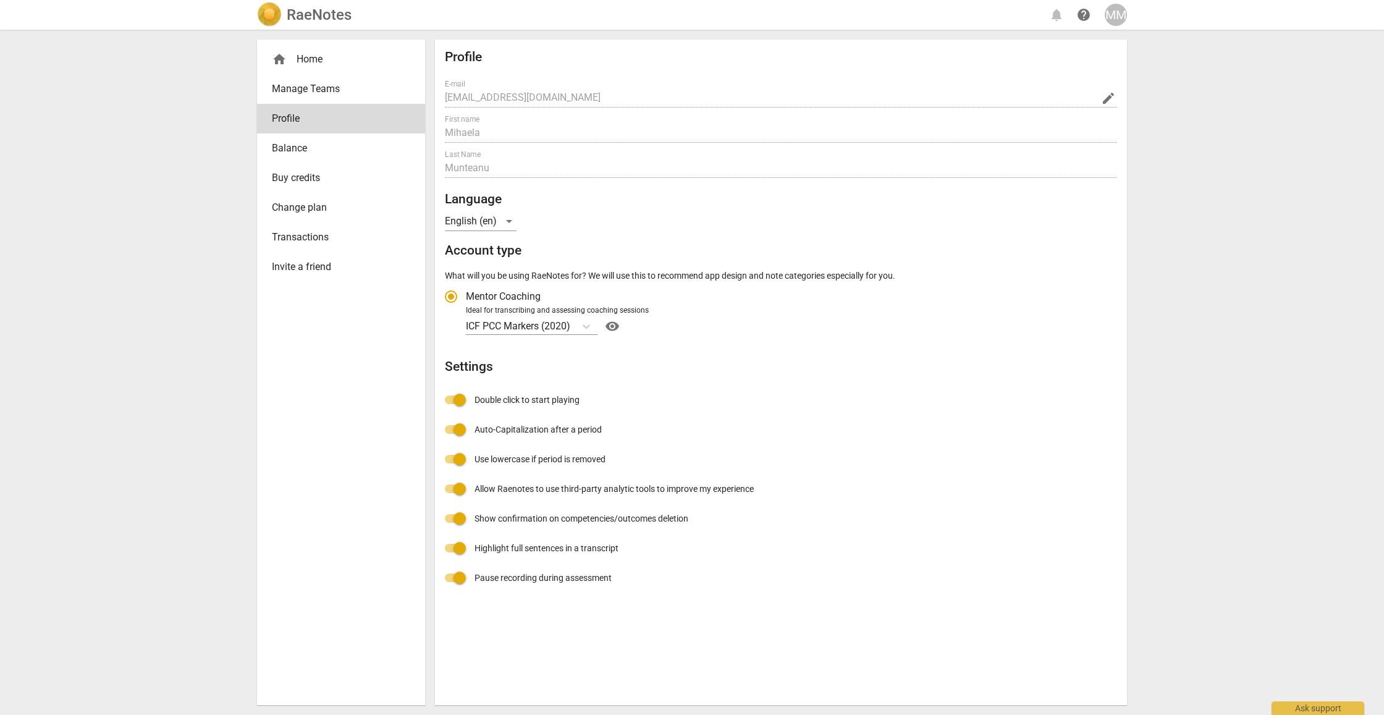
radio input "false"
click at [298, 237] on span "Transactions" at bounding box center [336, 237] width 129 height 15
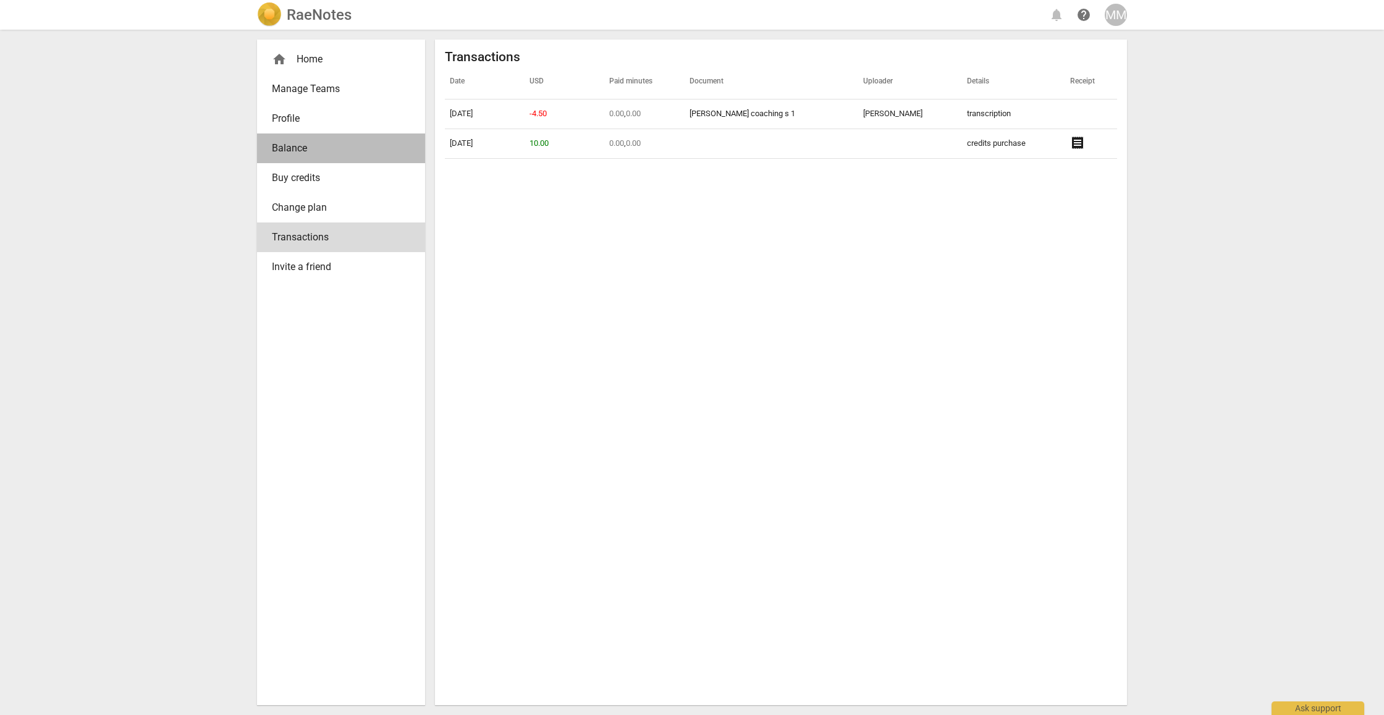
click at [323, 146] on span "Balance" at bounding box center [336, 148] width 129 height 15
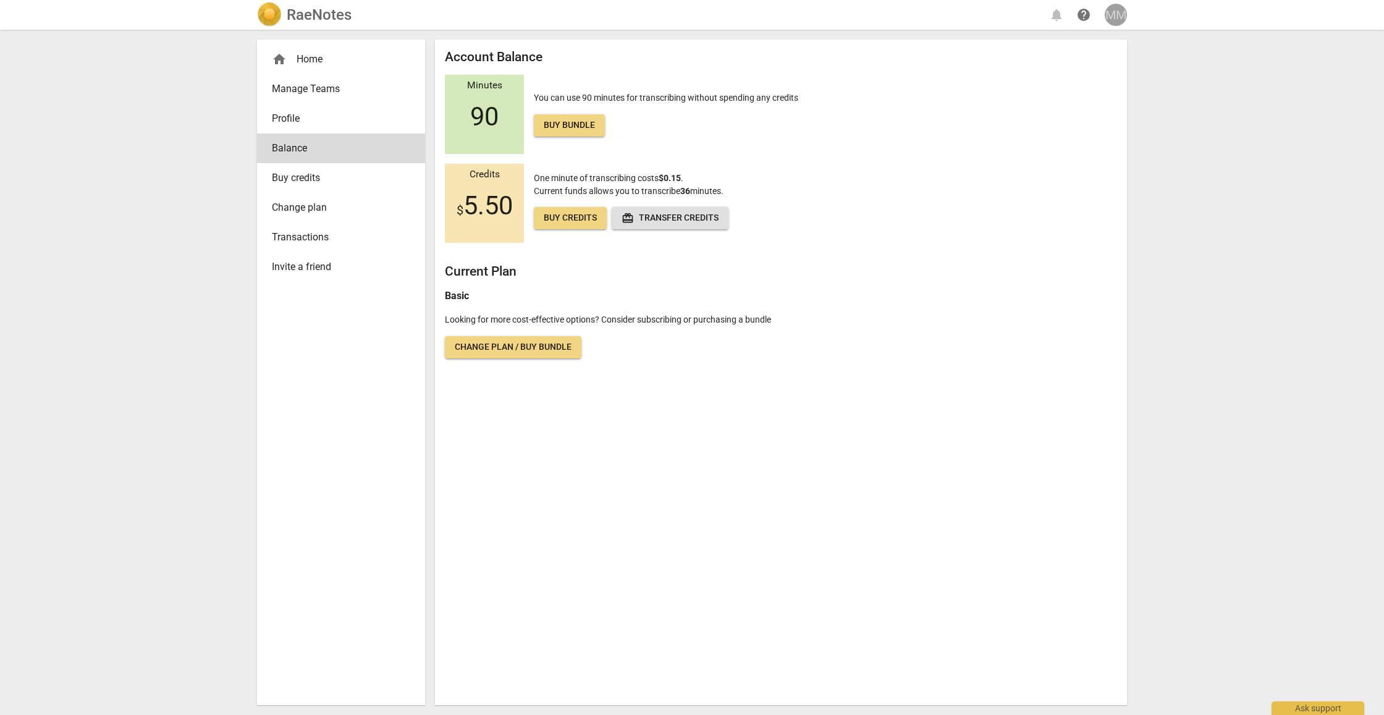
click at [1118, 16] on div "MM" at bounding box center [1116, 15] width 22 height 22
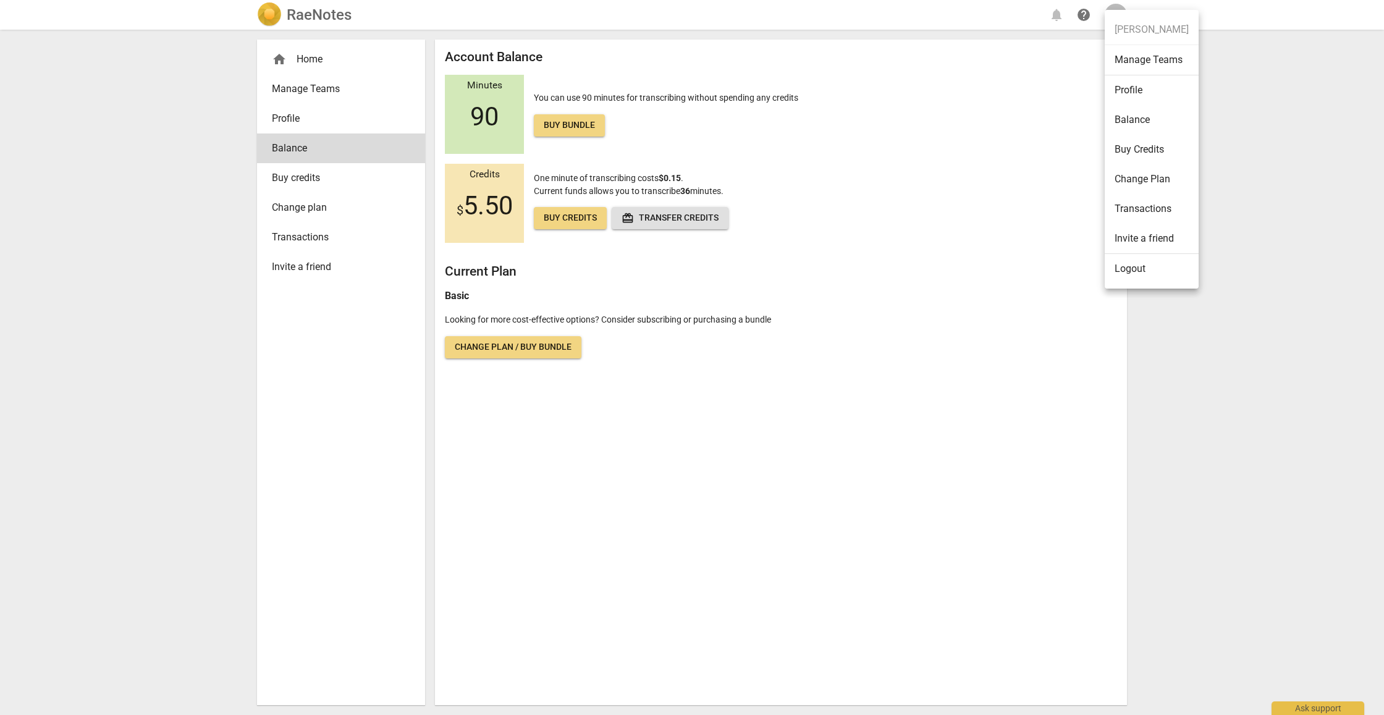
click at [1152, 208] on li "Transactions" at bounding box center [1152, 209] width 94 height 30
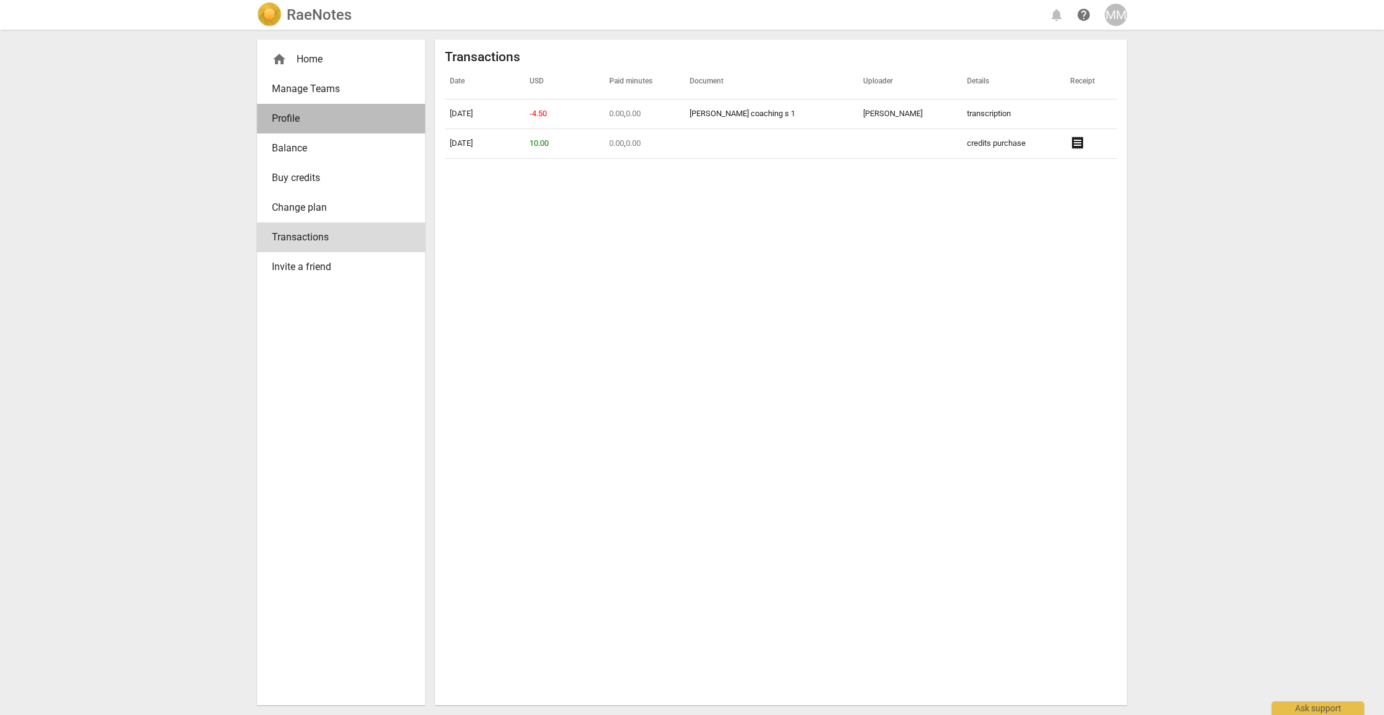
click at [306, 109] on link "Profile" at bounding box center [341, 119] width 168 height 30
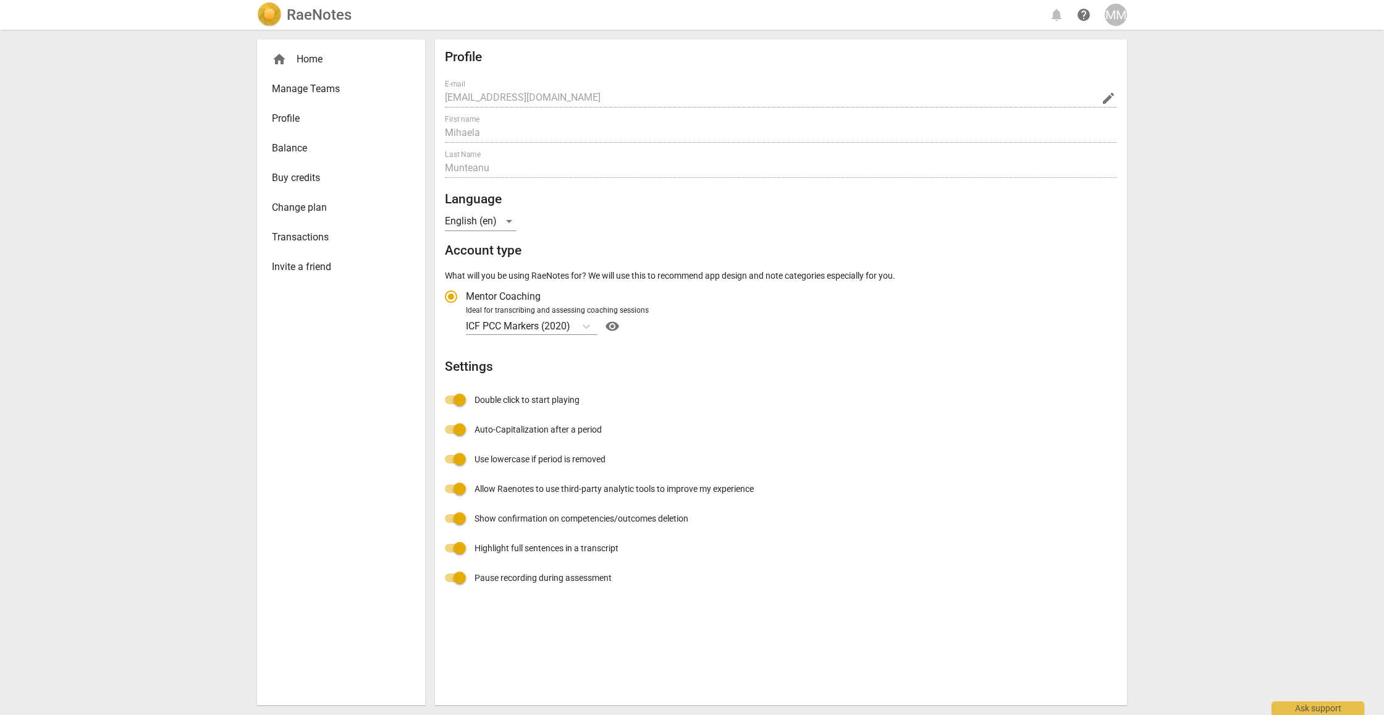
radio input "false"
click at [612, 325] on span "visibility" at bounding box center [612, 326] width 20 height 15
click at [319, 61] on div "home Home" at bounding box center [336, 59] width 129 height 15
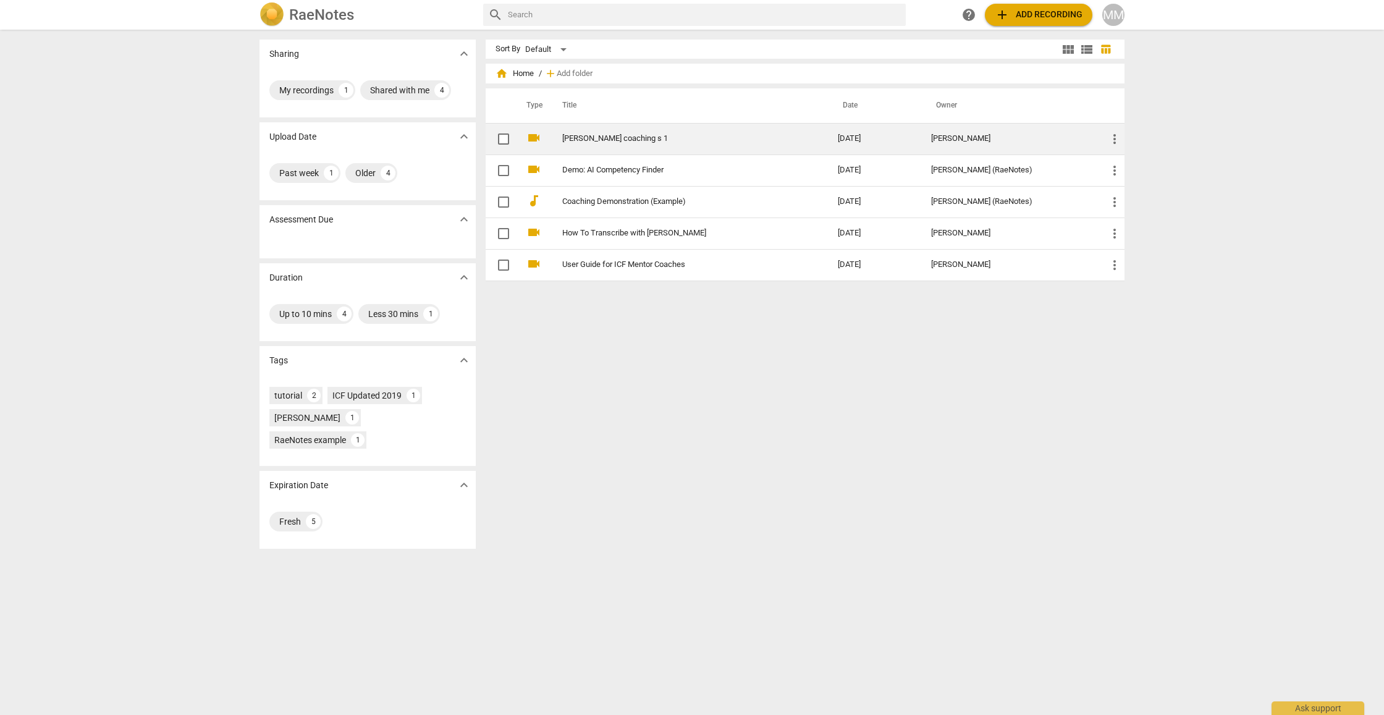
scroll to position [1, 1]
click at [618, 142] on td "[PERSON_NAME] coaching s 1" at bounding box center [687, 139] width 281 height 32
